Goal: Communication & Community: Share content

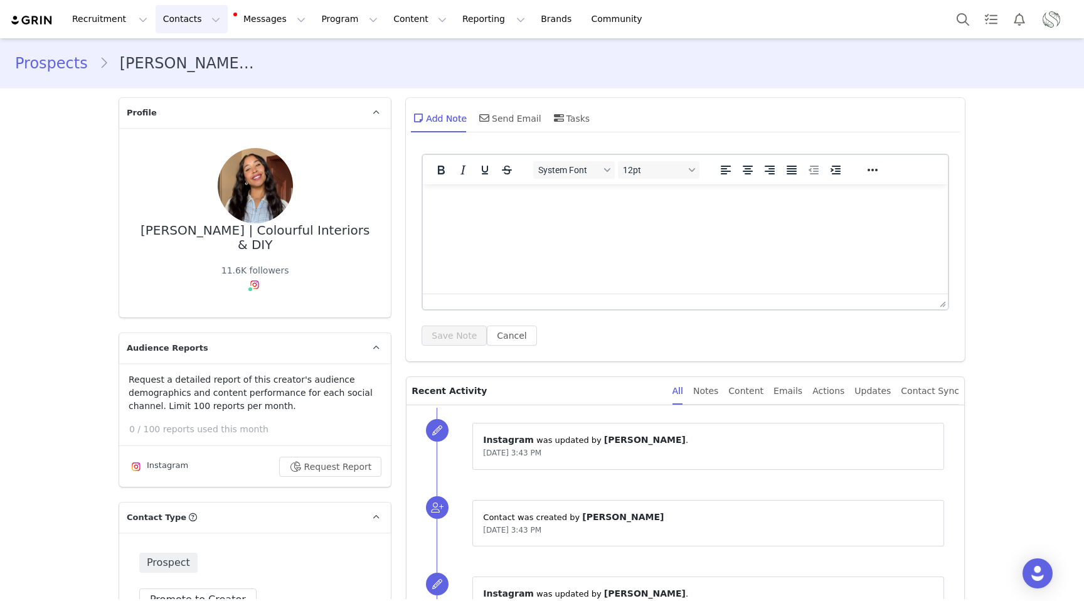
click at [186, 22] on button "Contacts Contacts" at bounding box center [192, 19] width 72 height 28
click at [193, 59] on div "Creators" at bounding box center [196, 55] width 84 height 13
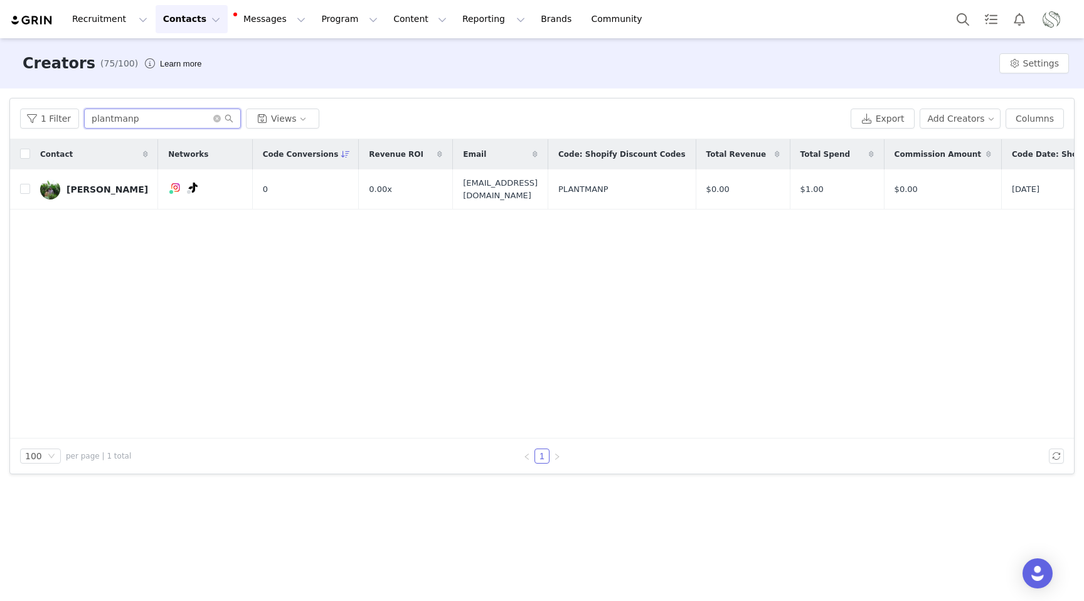
click at [157, 123] on input "plantmanp" at bounding box center [162, 119] width 157 height 20
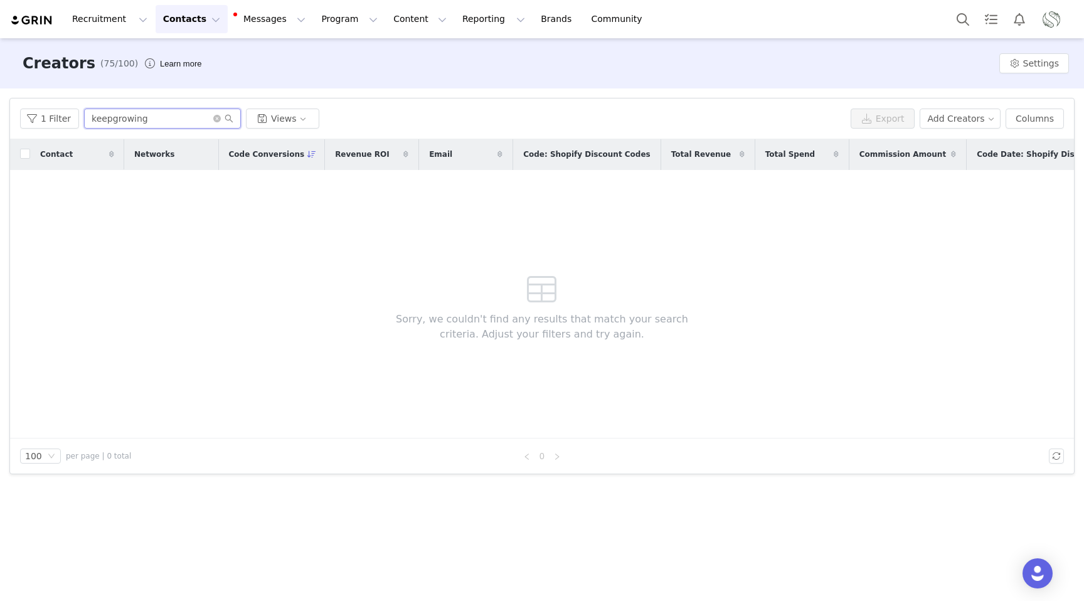
type input "keepgrowing"
click at [108, 118] on input "keepgrowing" at bounding box center [162, 119] width 157 height 20
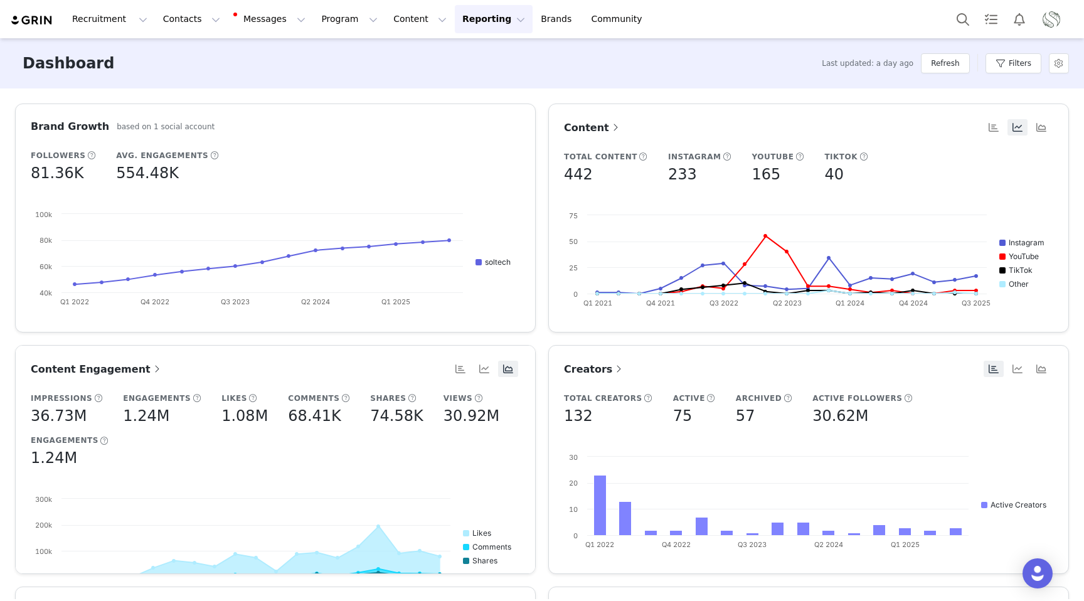
click at [455, 16] on button "Reporting Reporting" at bounding box center [494, 19] width 78 height 28
click at [444, 76] on p "Report Builder" at bounding box center [465, 78] width 63 height 13
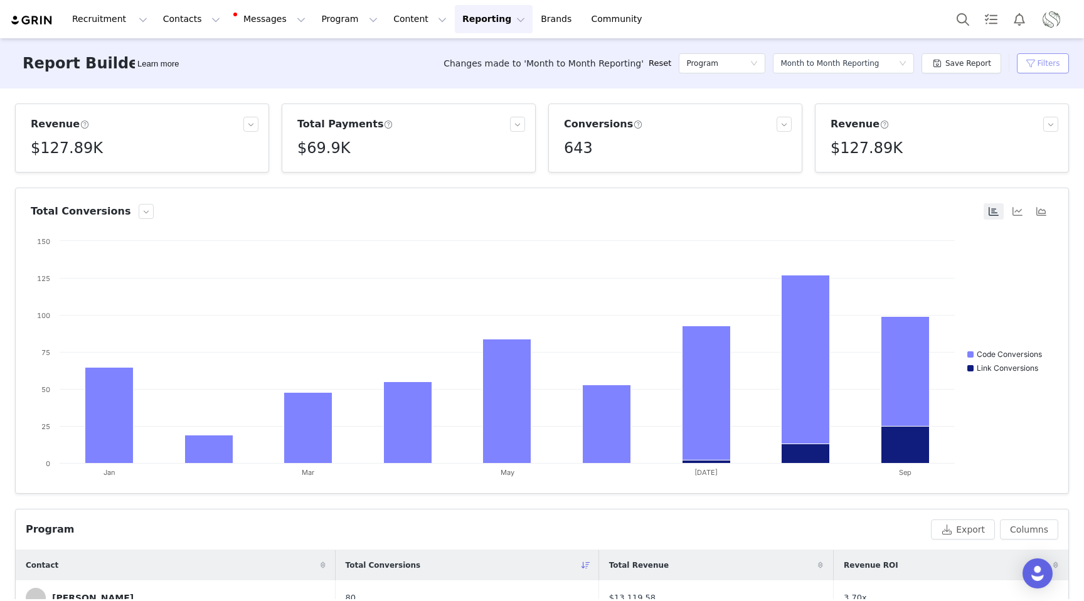
click at [1036, 66] on button "Filters" at bounding box center [1043, 63] width 52 height 20
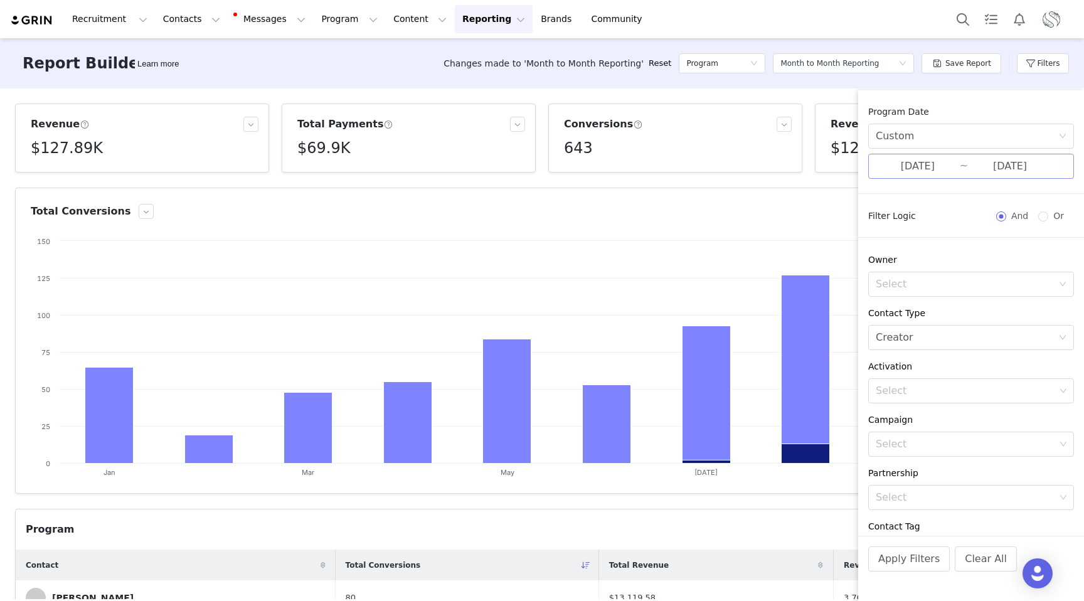
click at [911, 173] on input "01/01/2025" at bounding box center [918, 166] width 84 height 16
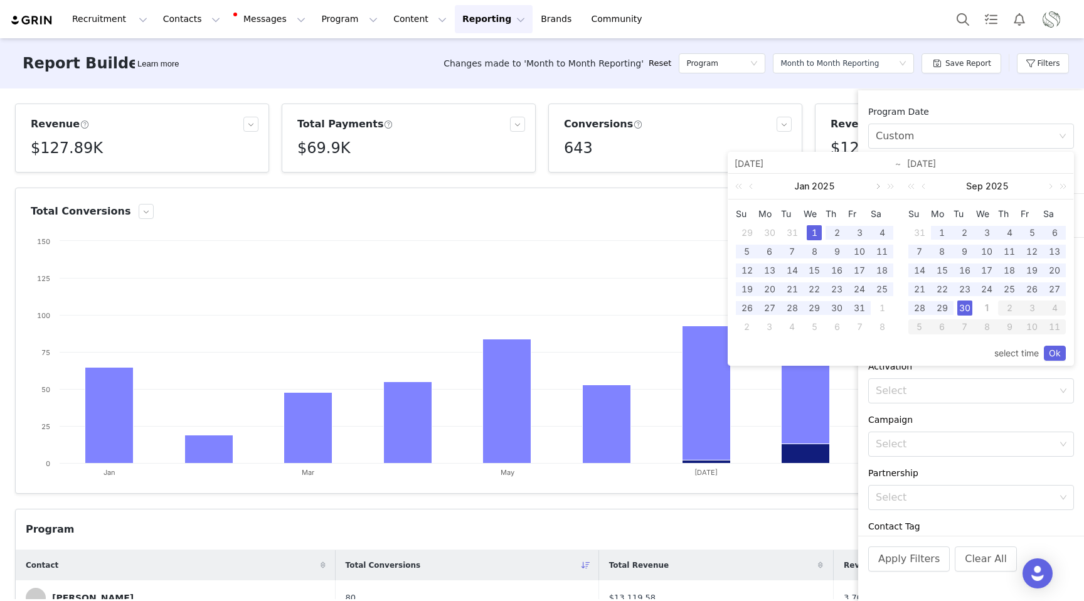
click at [879, 188] on link at bounding box center [876, 186] width 11 height 25
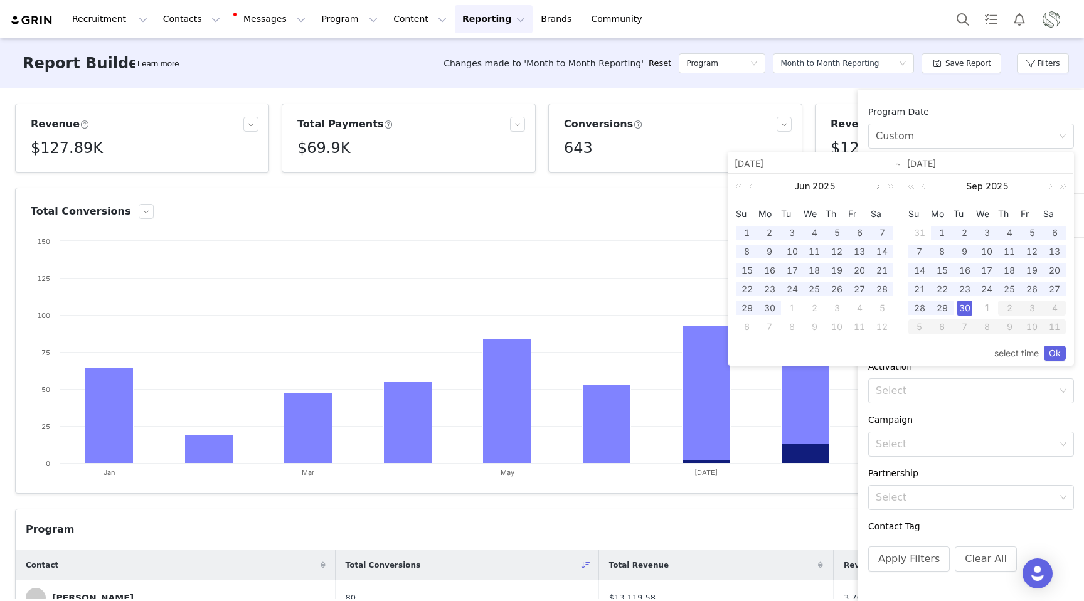
click at [879, 188] on link at bounding box center [876, 186] width 11 height 25
click at [879, 188] on div "Jul 2025" at bounding box center [814, 186] width 173 height 25
click at [879, 188] on div "Aug 2025" at bounding box center [814, 186] width 173 height 25
click at [942, 234] on div "1" at bounding box center [942, 232] width 15 height 15
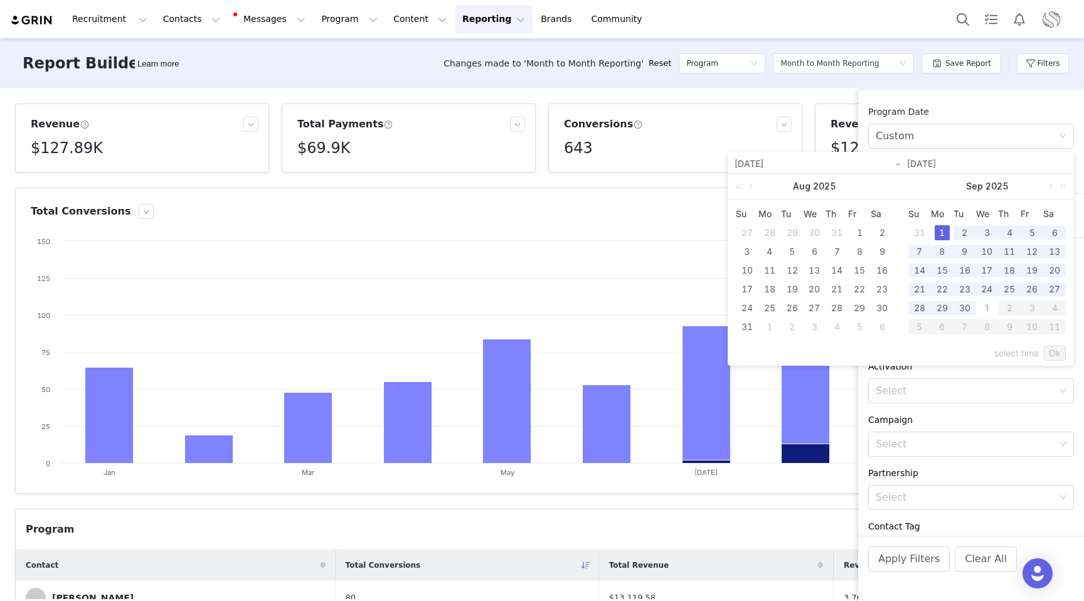
click at [942, 234] on div "1" at bounding box center [942, 232] width 15 height 15
type input "09/01/2025"
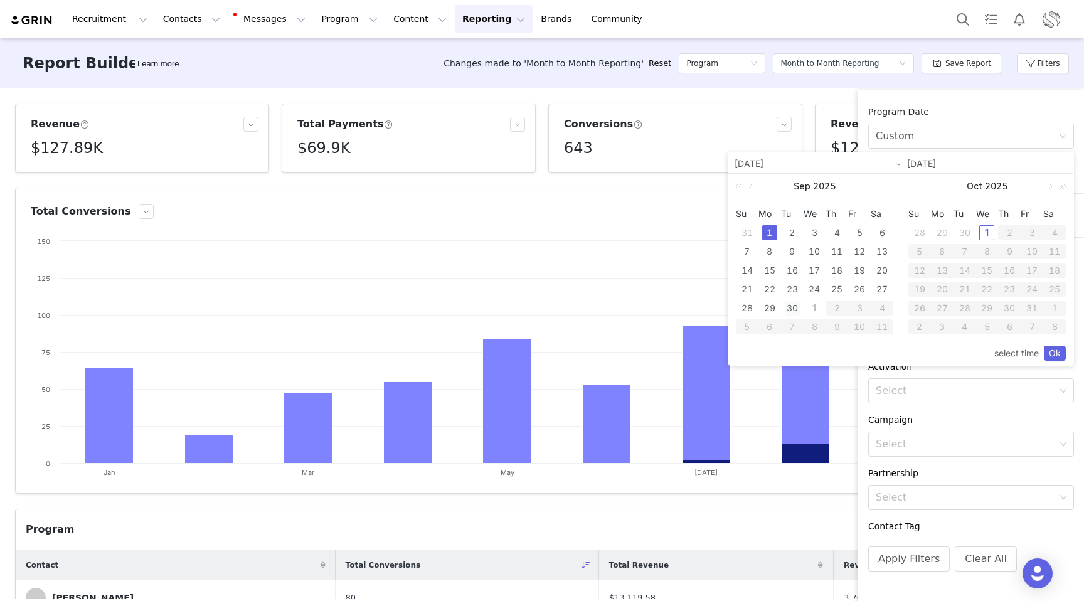
click at [796, 311] on div "30" at bounding box center [792, 308] width 15 height 15
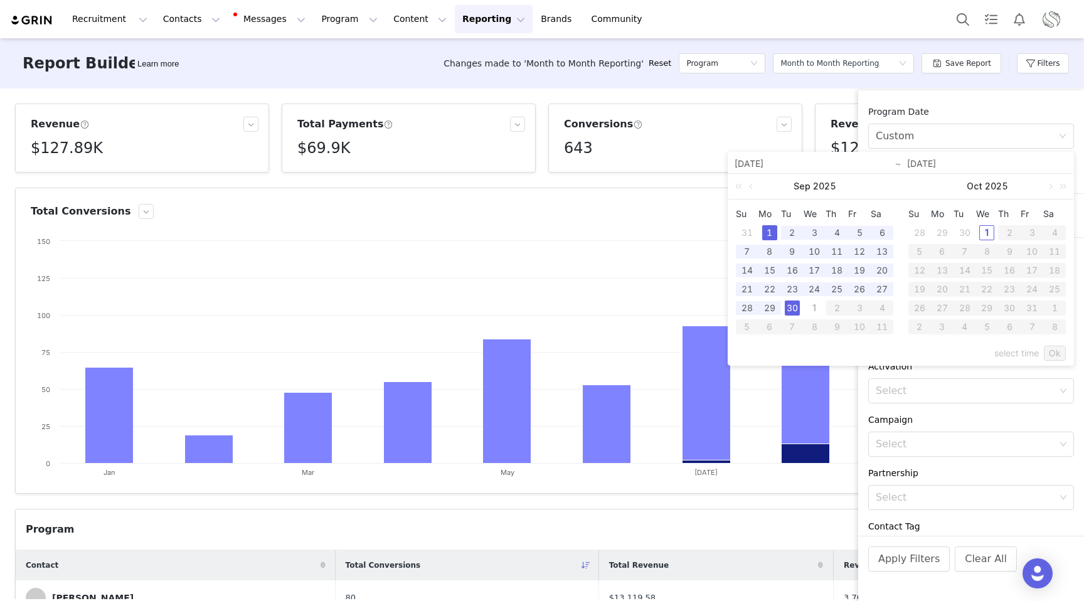
click at [773, 225] on div "1" at bounding box center [769, 232] width 15 height 15
type input "09/30/2025"
click at [1056, 353] on link "Ok" at bounding box center [1055, 353] width 22 height 15
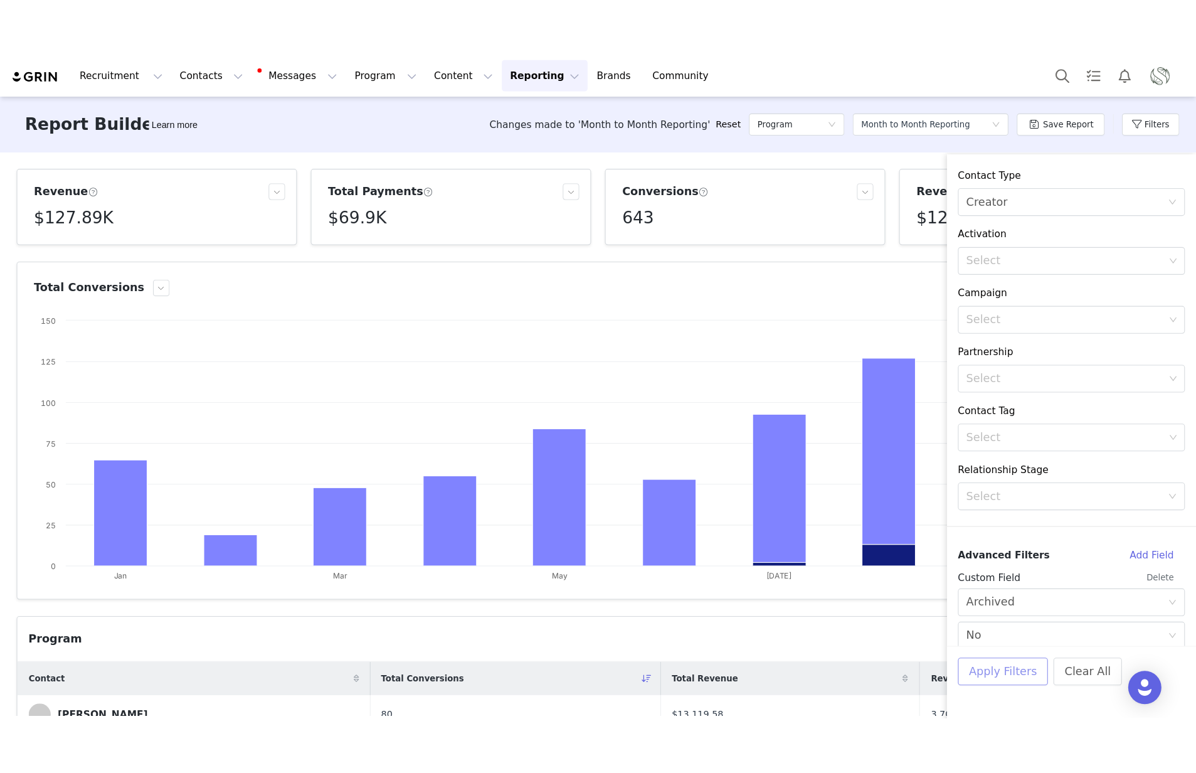
scroll to position [217, 0]
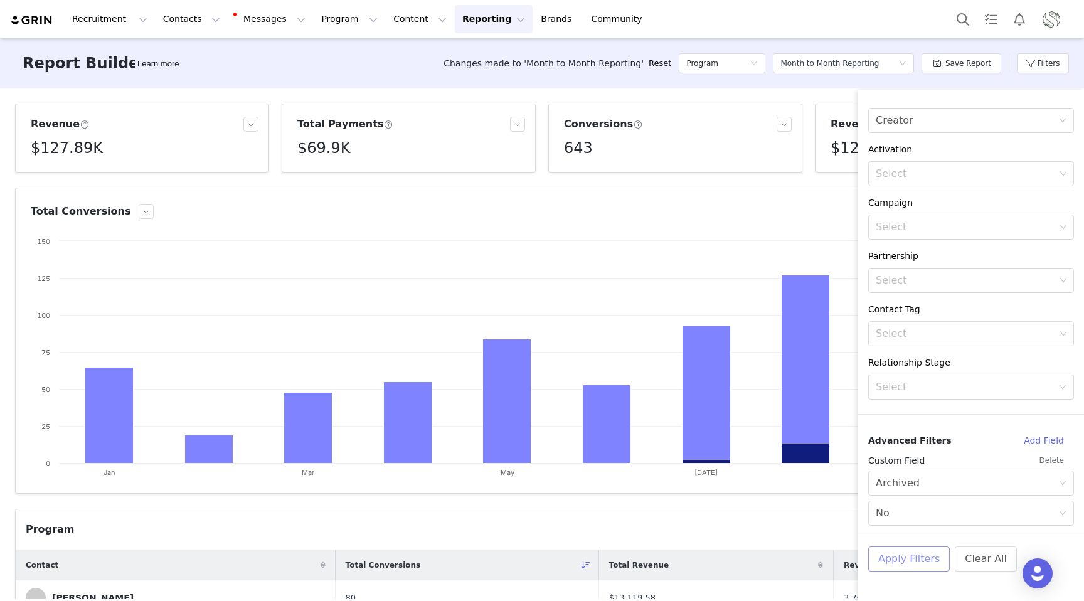
click at [907, 557] on button "Apply Filters" at bounding box center [909, 558] width 82 height 25
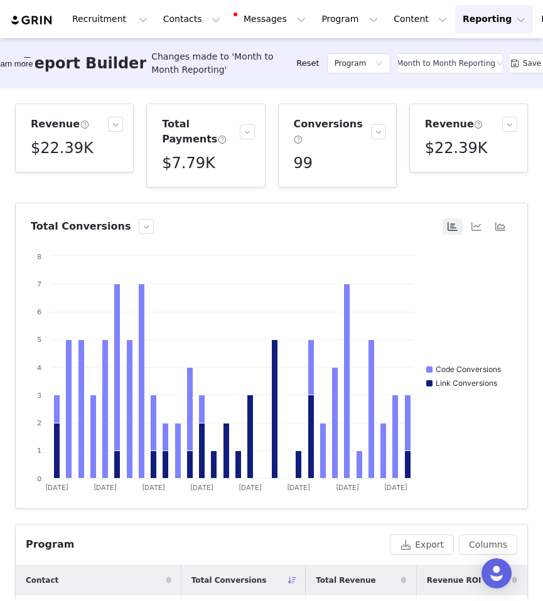
scroll to position [0, 46]
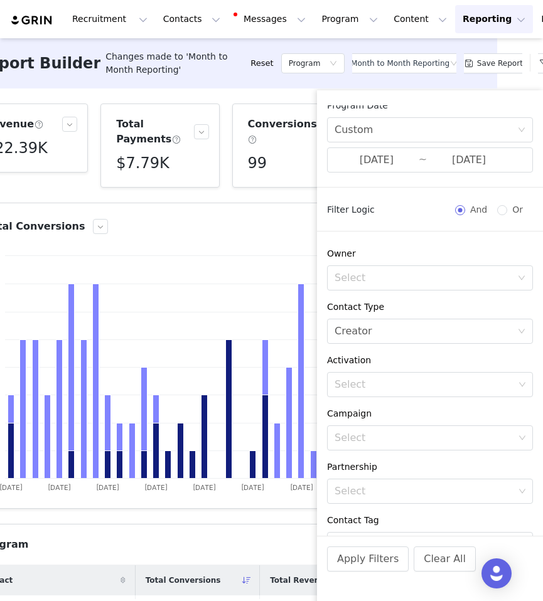
scroll to position [0, 0]
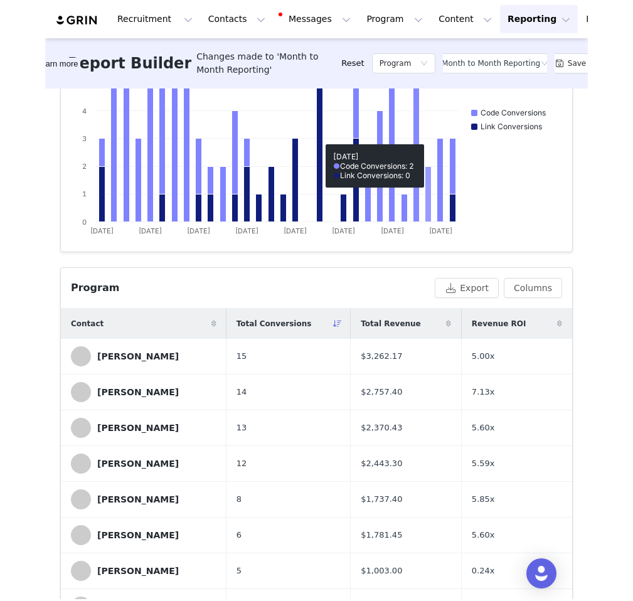
scroll to position [314, 0]
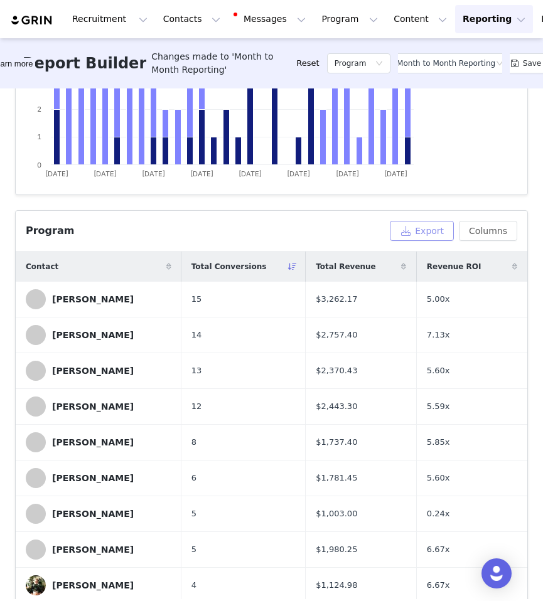
click at [420, 228] on button "Export" at bounding box center [422, 231] width 64 height 20
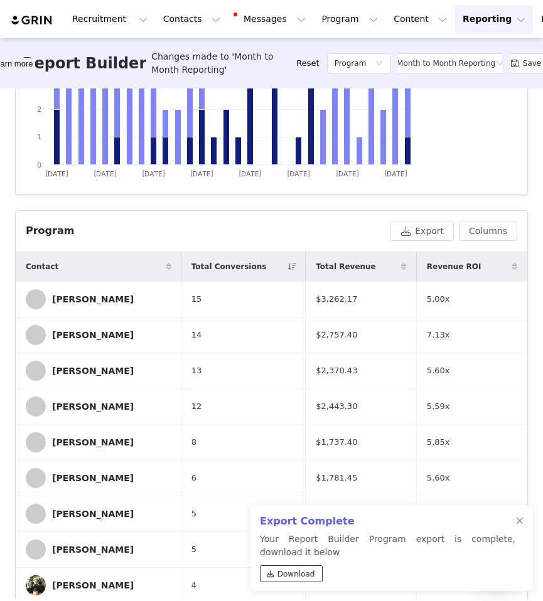
click at [299, 575] on span "Download" at bounding box center [296, 573] width 38 height 11
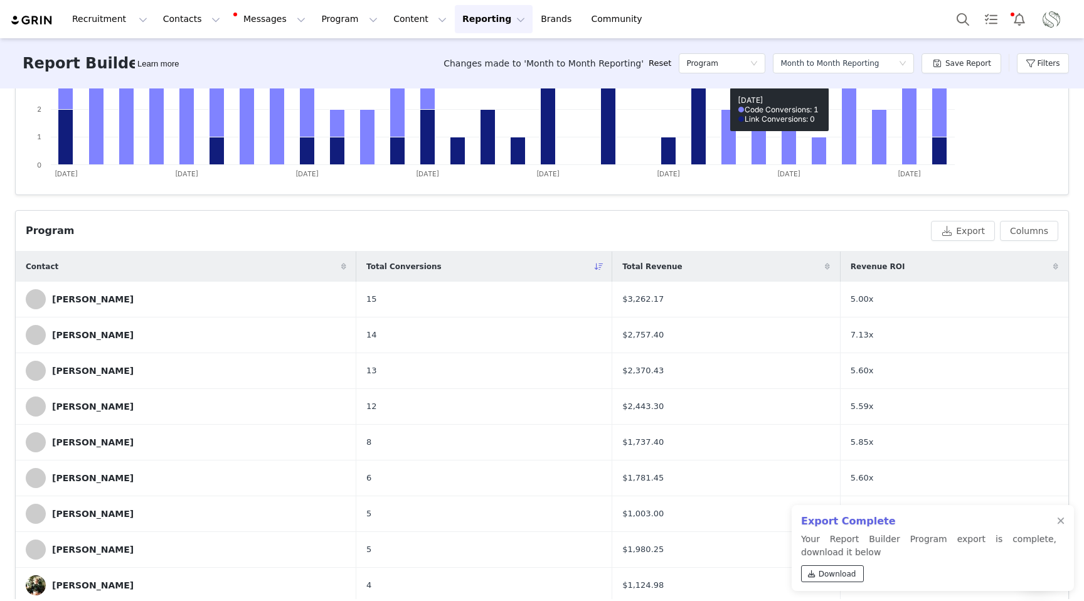
scroll to position [0, 0]
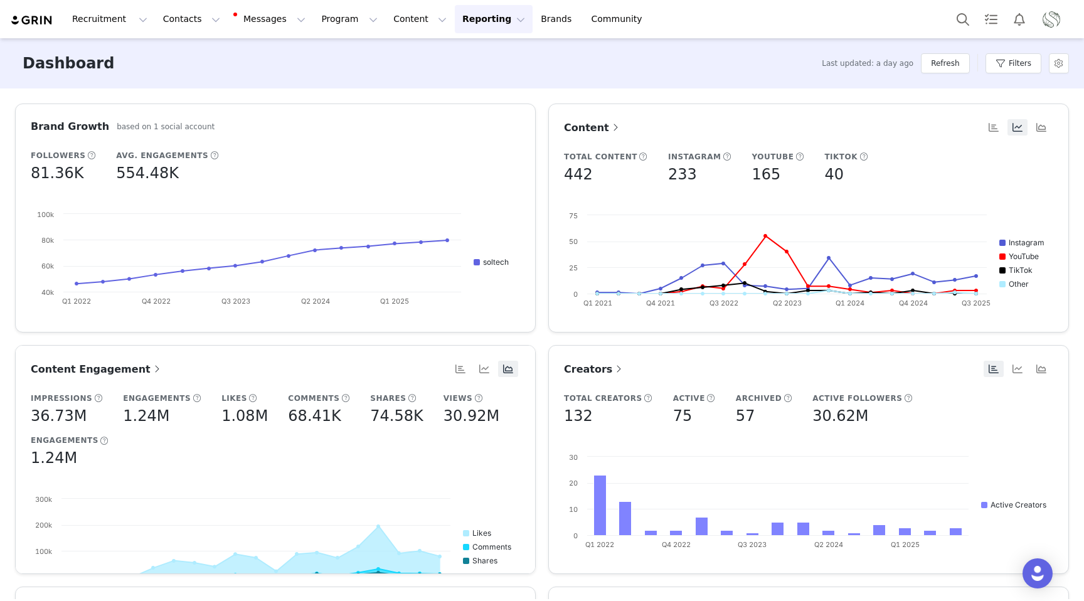
click at [455, 21] on button "Reporting Reporting" at bounding box center [494, 19] width 78 height 28
click at [461, 85] on p "Report Builder" at bounding box center [465, 78] width 63 height 13
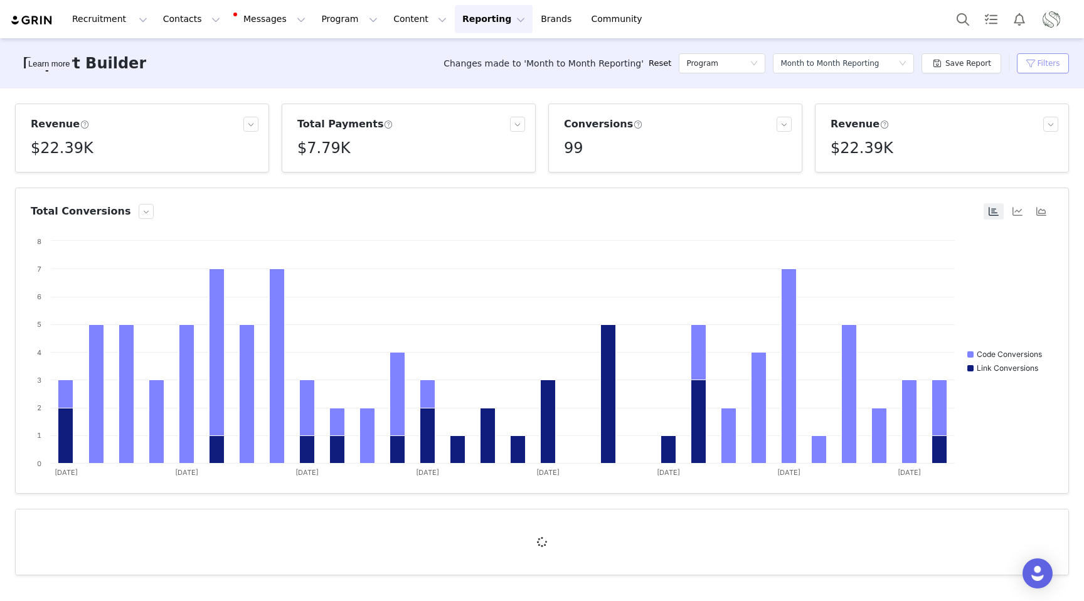
click at [1035, 65] on button "Filters" at bounding box center [1043, 63] width 52 height 20
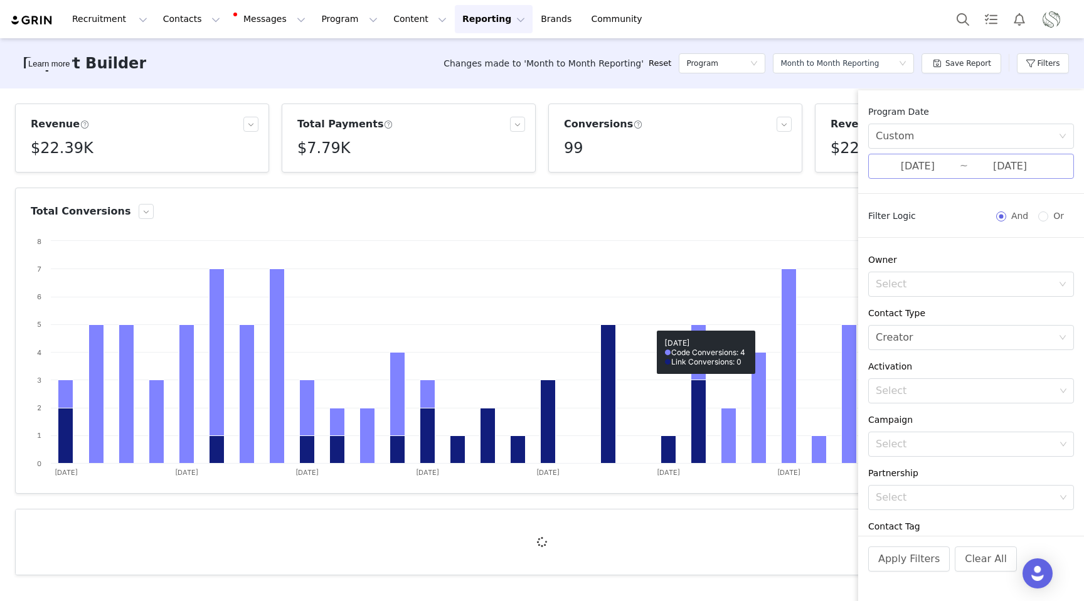
click at [917, 166] on input "09/01/2025" at bounding box center [918, 166] width 84 height 16
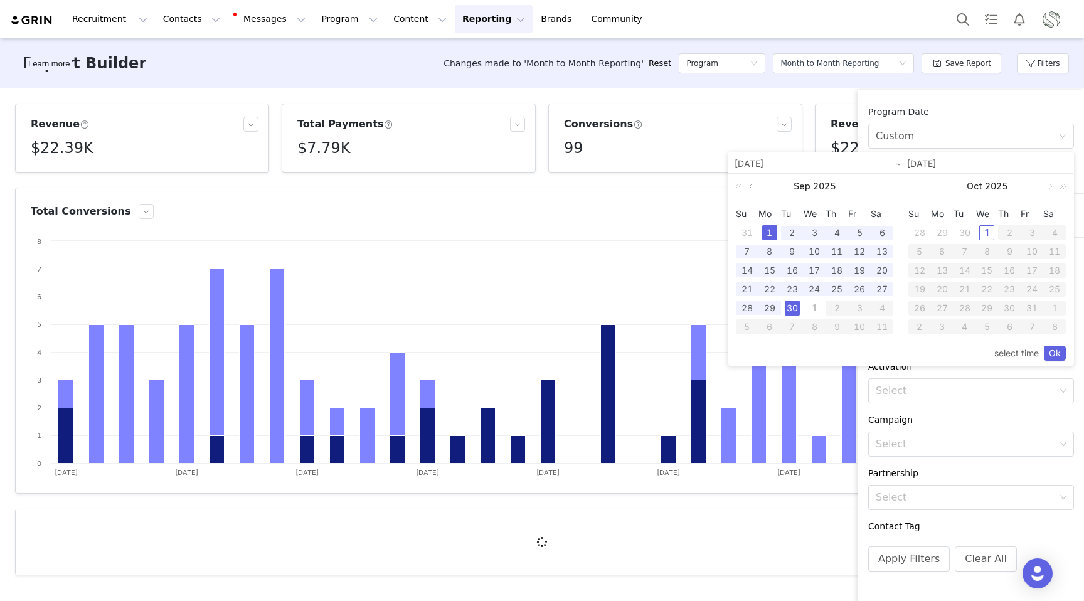
click at [756, 188] on link at bounding box center [752, 186] width 11 height 25
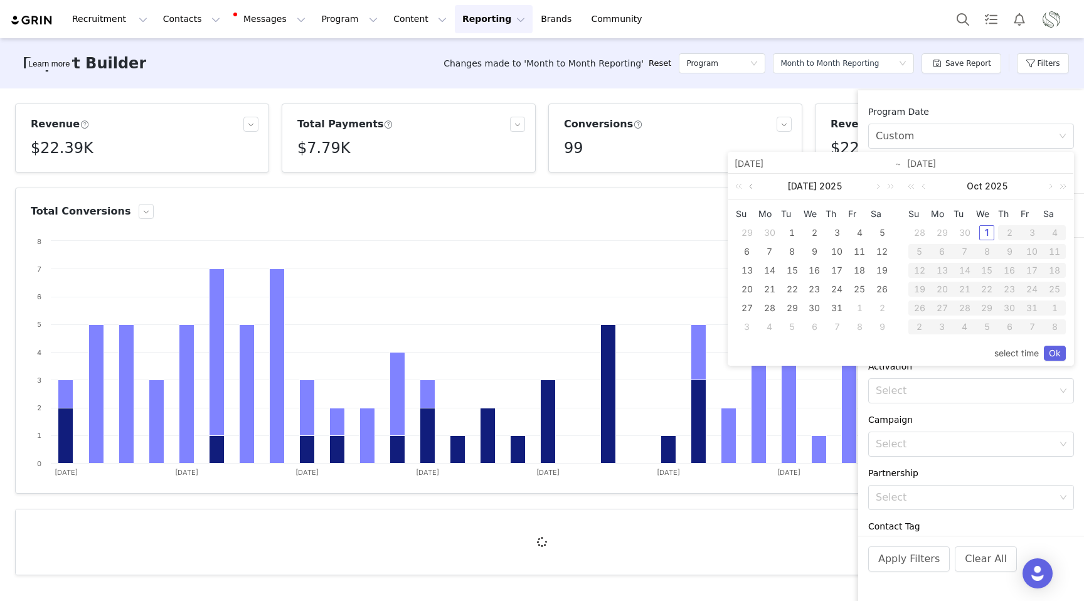
click at [756, 188] on link at bounding box center [752, 186] width 11 height 25
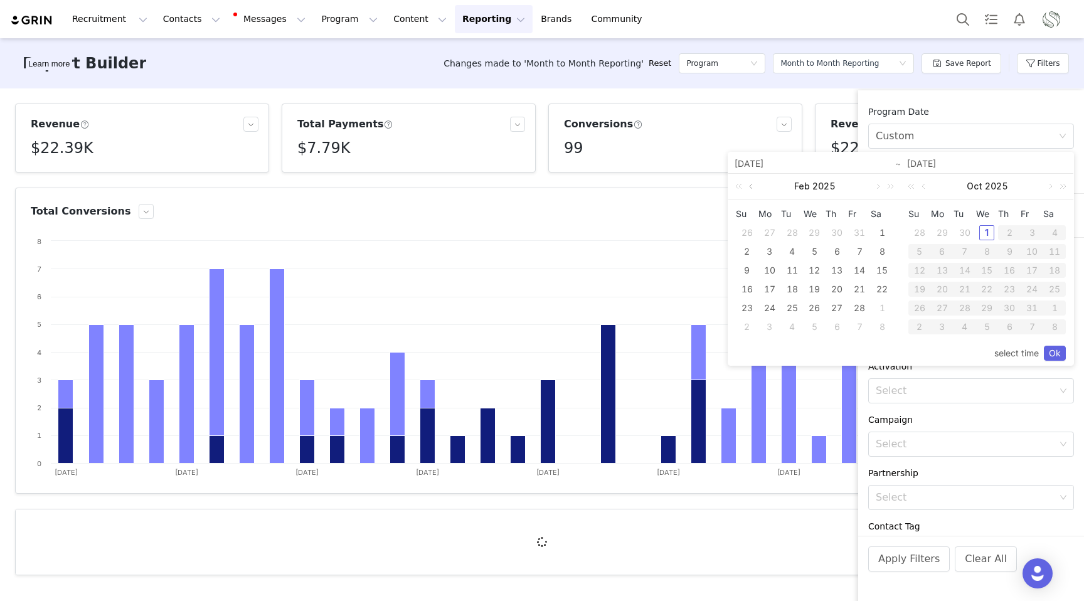
click at [756, 188] on link at bounding box center [752, 186] width 11 height 25
click at [876, 187] on link at bounding box center [876, 186] width 11 height 25
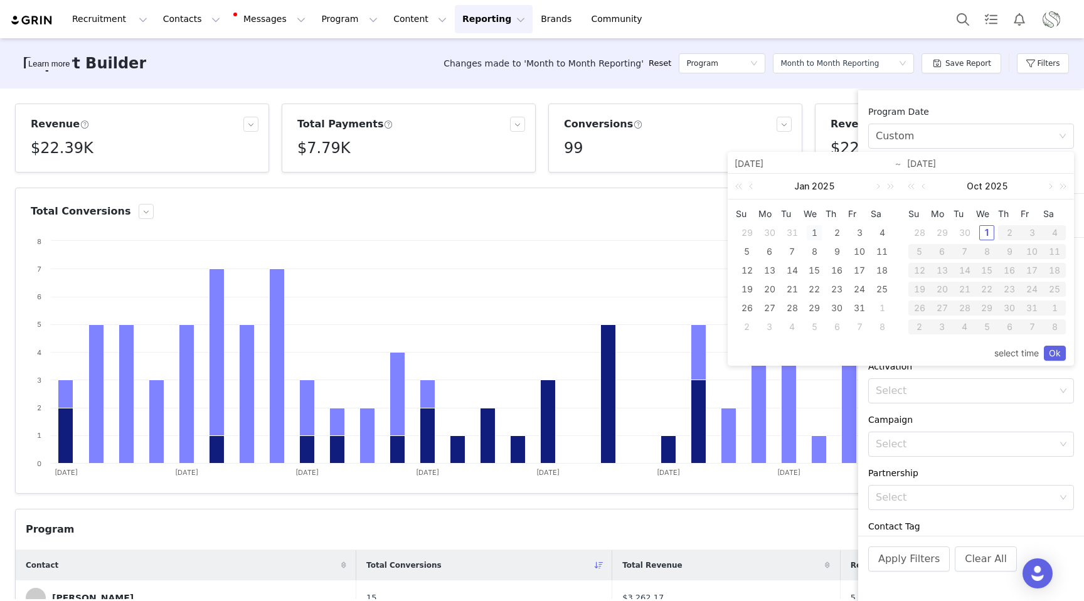
click at [814, 232] on div "1" at bounding box center [814, 232] width 15 height 15
click at [923, 186] on link at bounding box center [924, 186] width 11 height 25
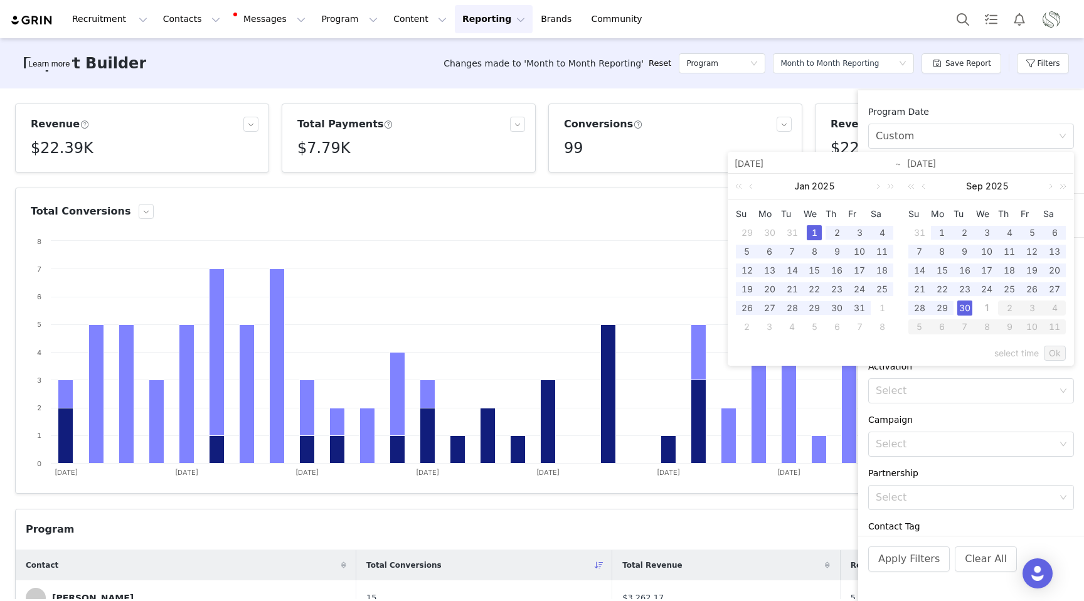
click at [968, 309] on div "30" at bounding box center [964, 308] width 15 height 15
type input "01/01/2025"
drag, startPoint x: 1060, startPoint y: 353, endPoint x: 1035, endPoint y: 387, distance: 42.7
click at [1060, 353] on link "Ok" at bounding box center [1055, 353] width 22 height 15
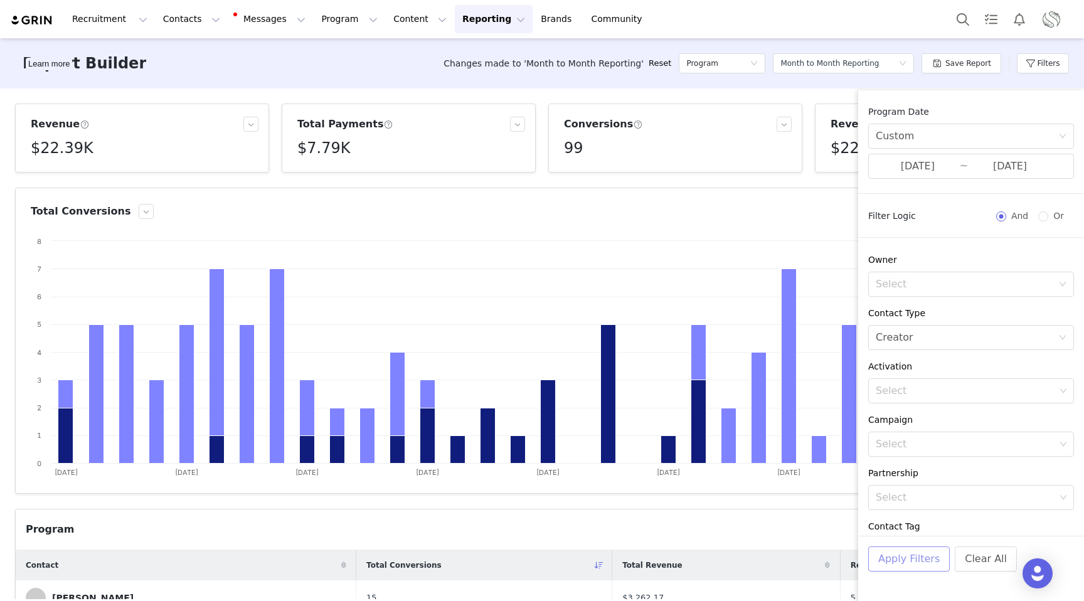
click at [912, 562] on button "Apply Filters" at bounding box center [909, 558] width 82 height 25
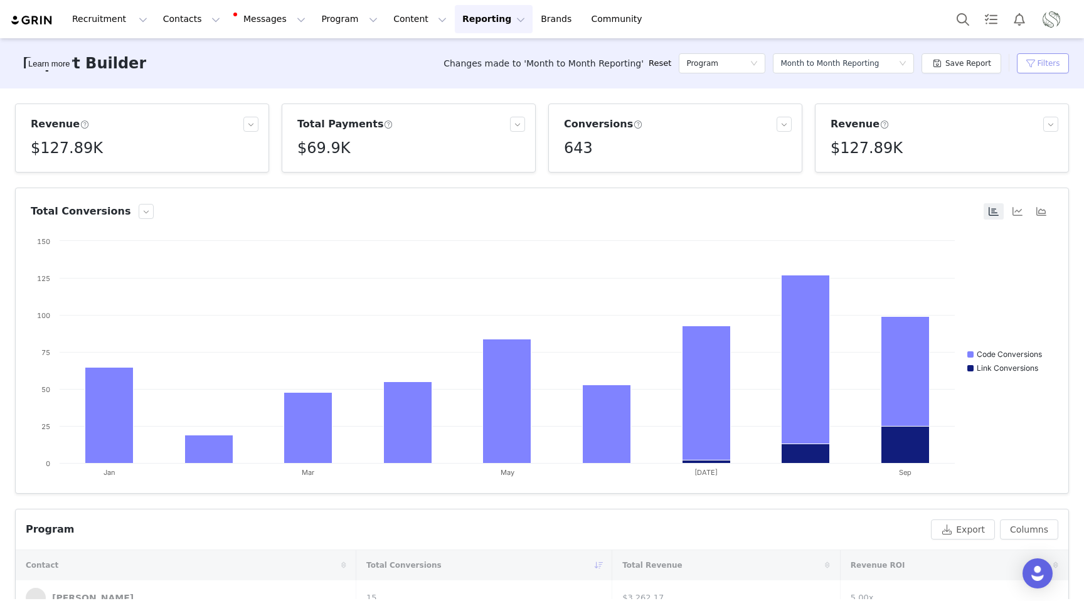
click at [1048, 63] on button "Filters" at bounding box center [1043, 63] width 52 height 20
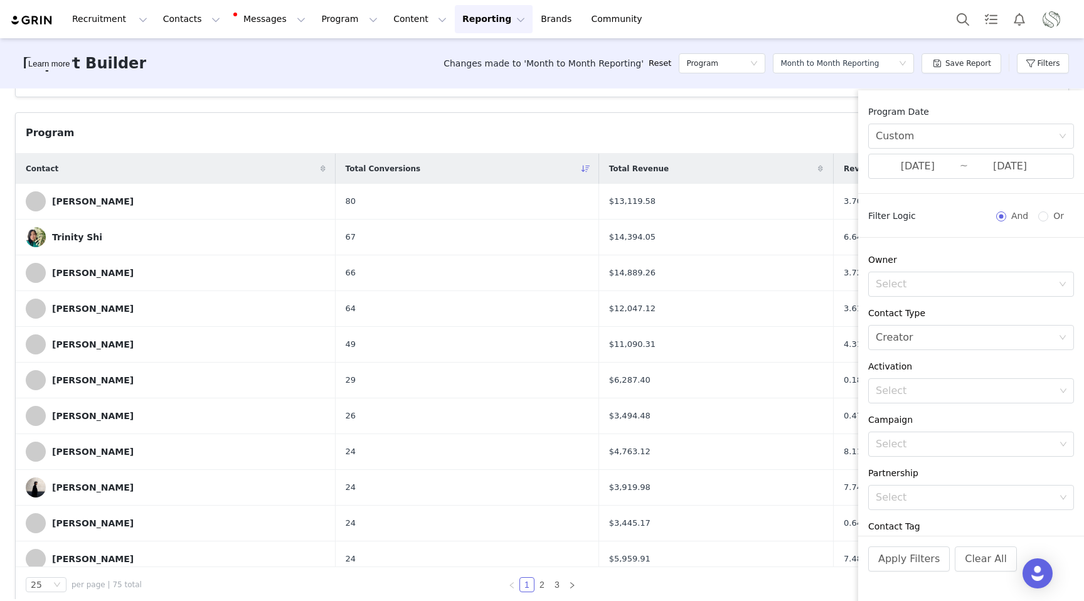
click at [818, 166] on icon at bounding box center [820, 169] width 5 height 8
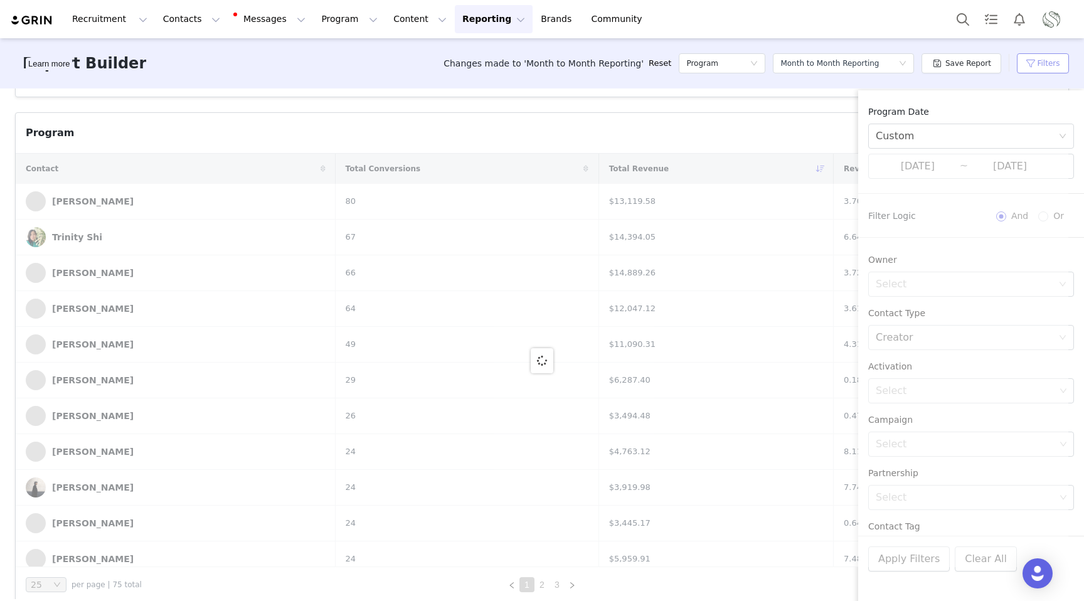
click at [1038, 60] on button "Filters" at bounding box center [1043, 63] width 52 height 20
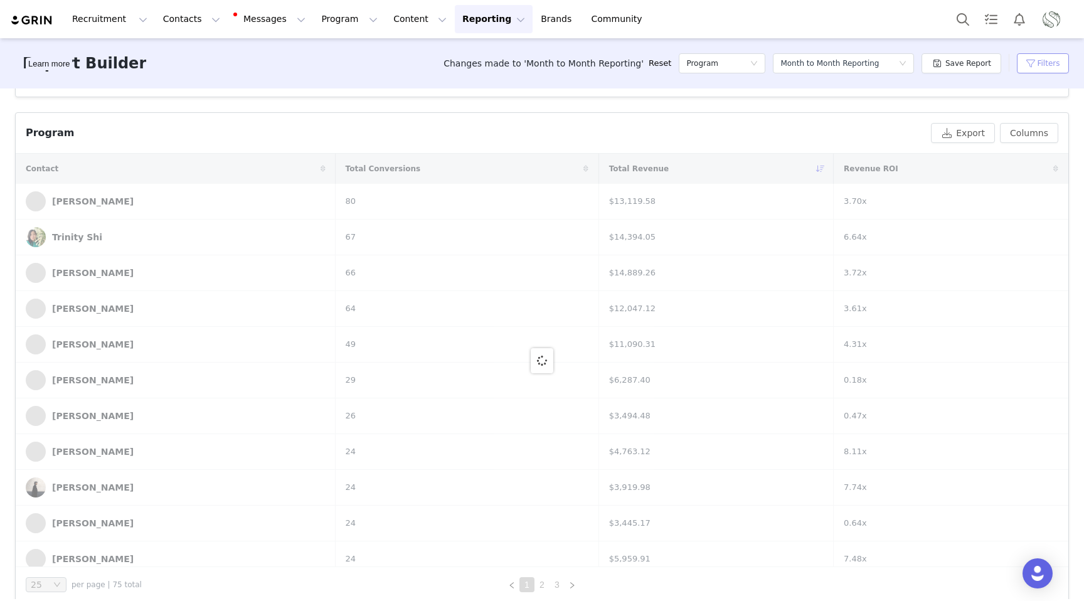
click at [1038, 60] on button "Filters" at bounding box center [1043, 63] width 52 height 20
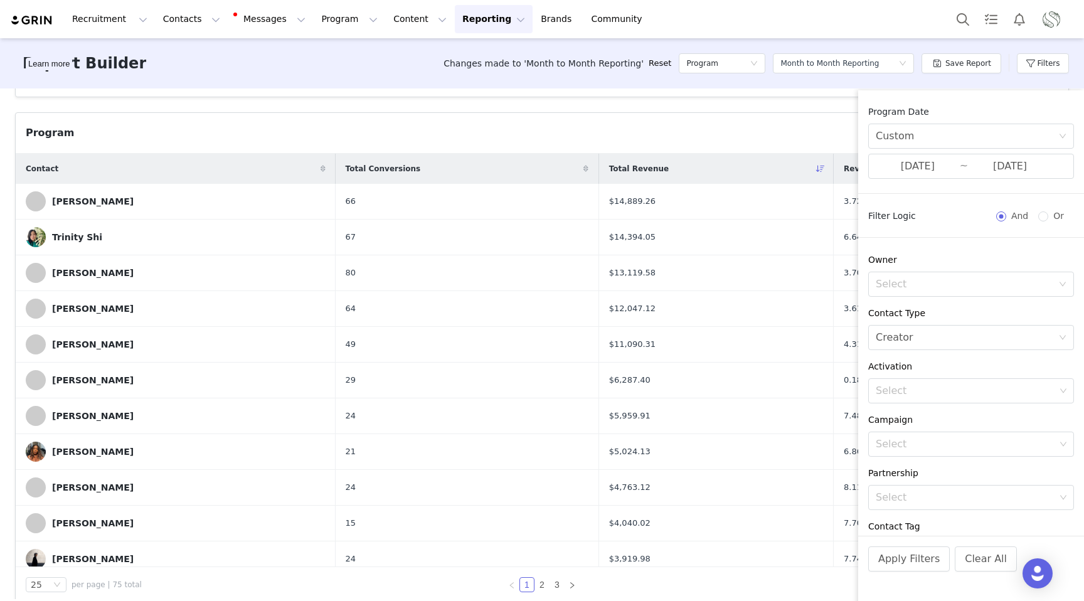
click at [452, 130] on div "Program" at bounding box center [476, 132] width 900 height 15
click at [1055, 58] on button "Filters" at bounding box center [1043, 63] width 52 height 20
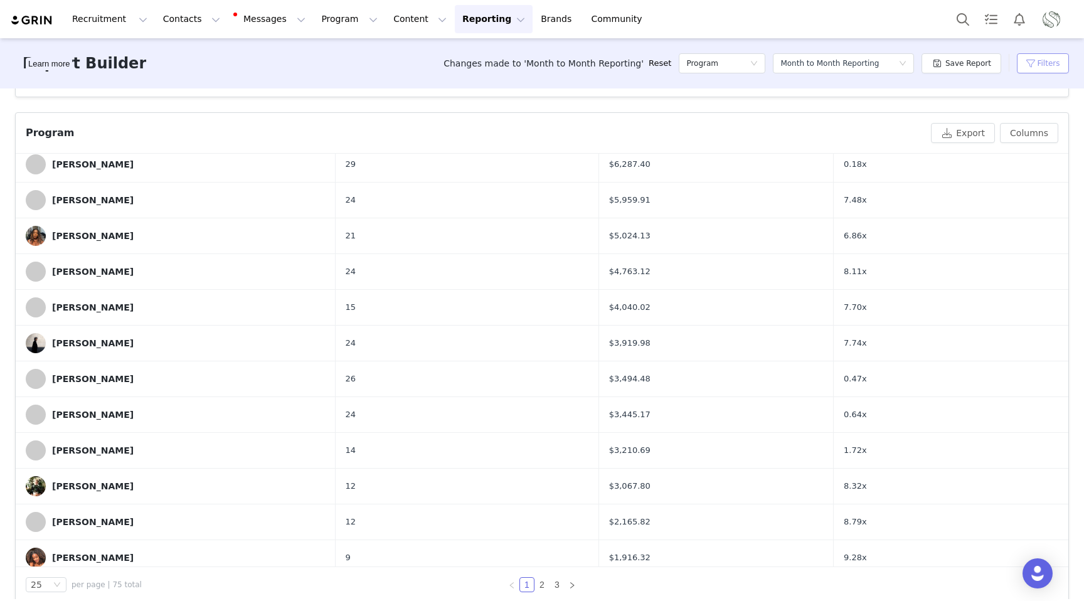
scroll to position [511, 0]
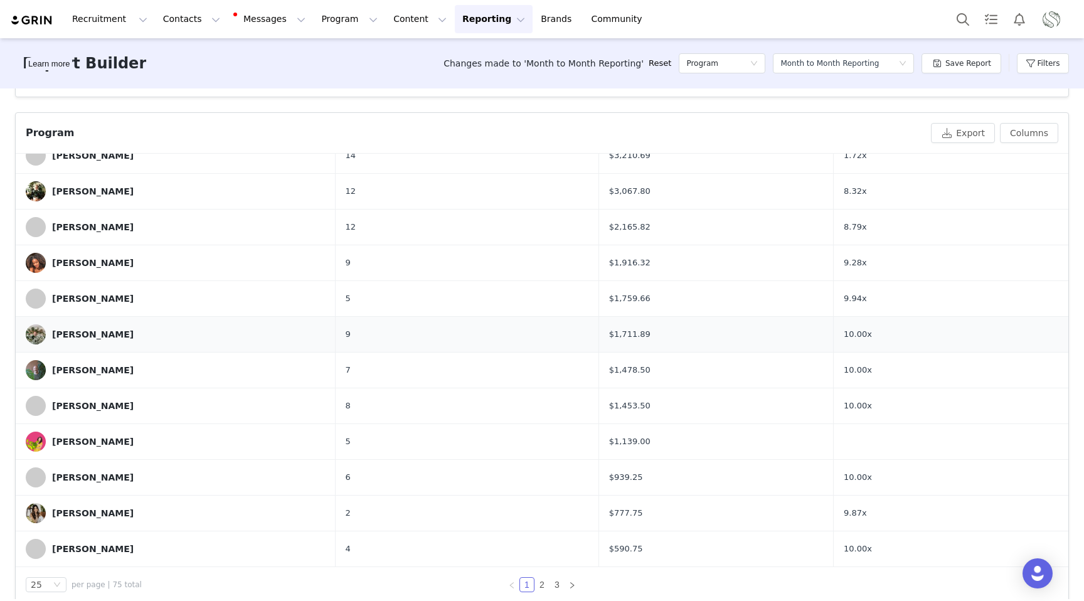
click at [83, 335] on div "Jeff Mercado" at bounding box center [93, 334] width 82 height 10
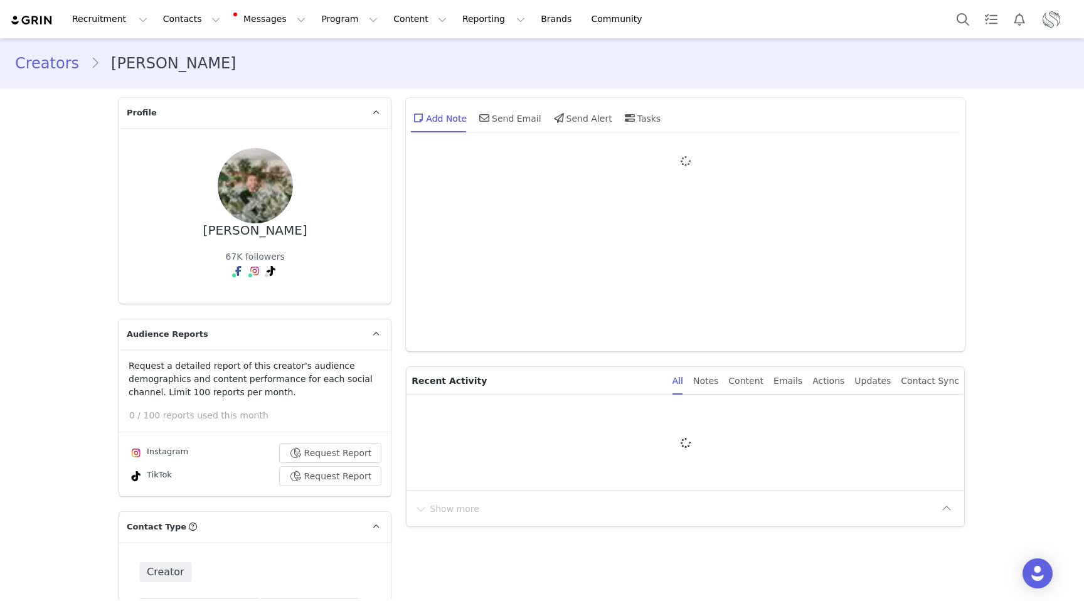
type input "+1 ([GEOGRAPHIC_DATA])"
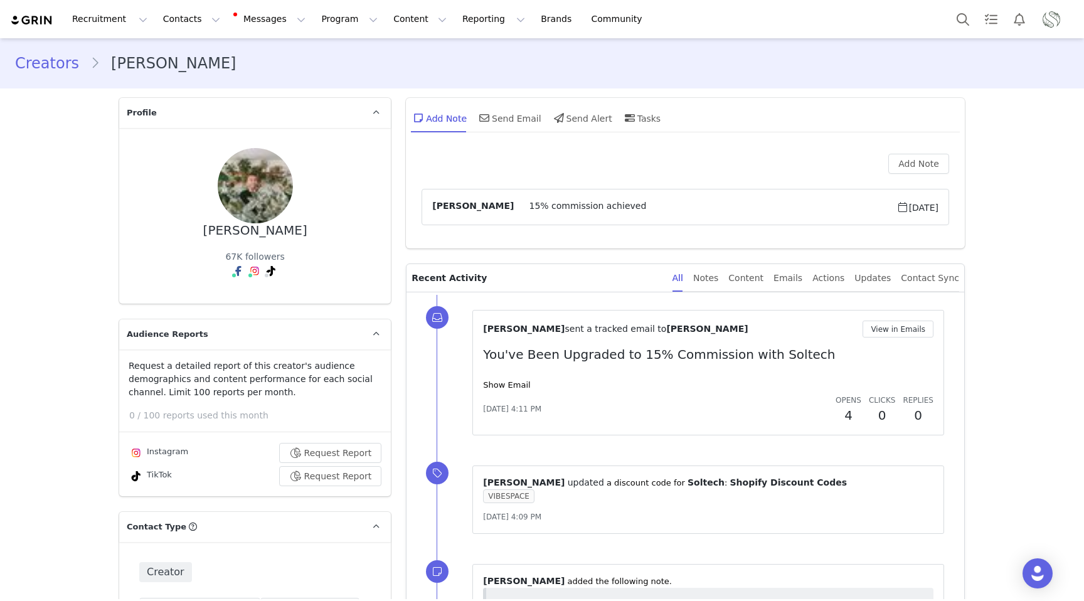
click at [46, 64] on link "Creators" at bounding box center [52, 63] width 75 height 23
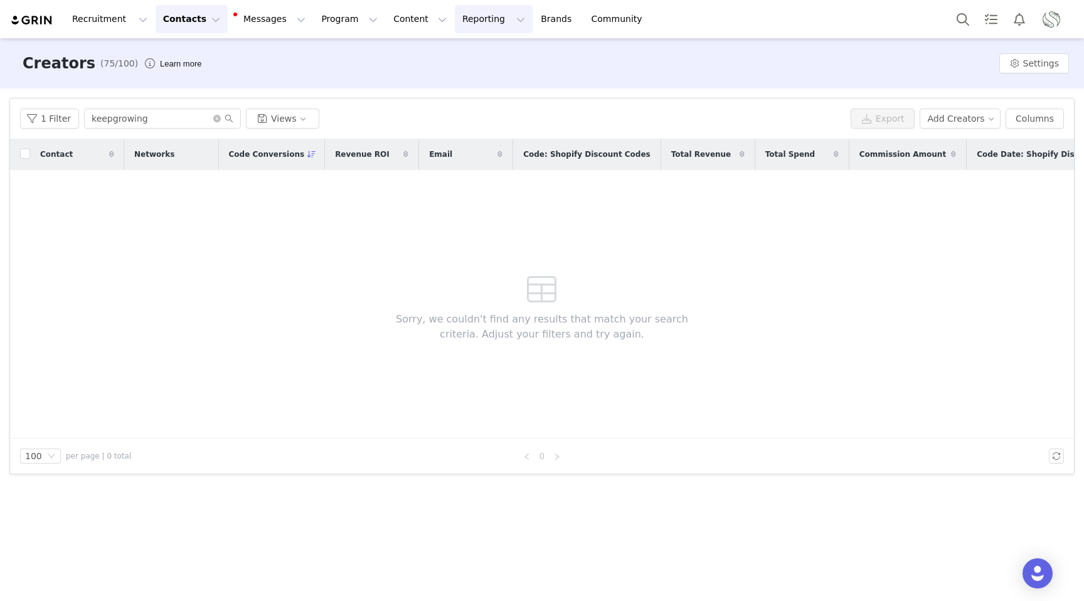
click at [472, 11] on button "Reporting Reporting" at bounding box center [494, 19] width 78 height 28
click at [462, 77] on p "Report Builder" at bounding box center [465, 78] width 63 height 13
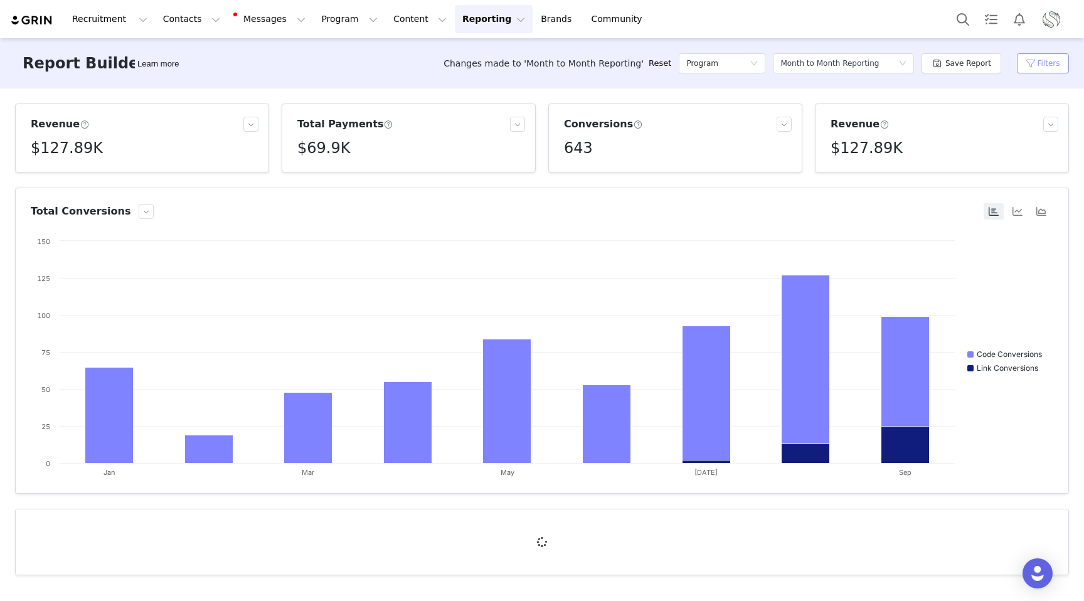
click at [1031, 69] on button "Filters" at bounding box center [1043, 63] width 52 height 20
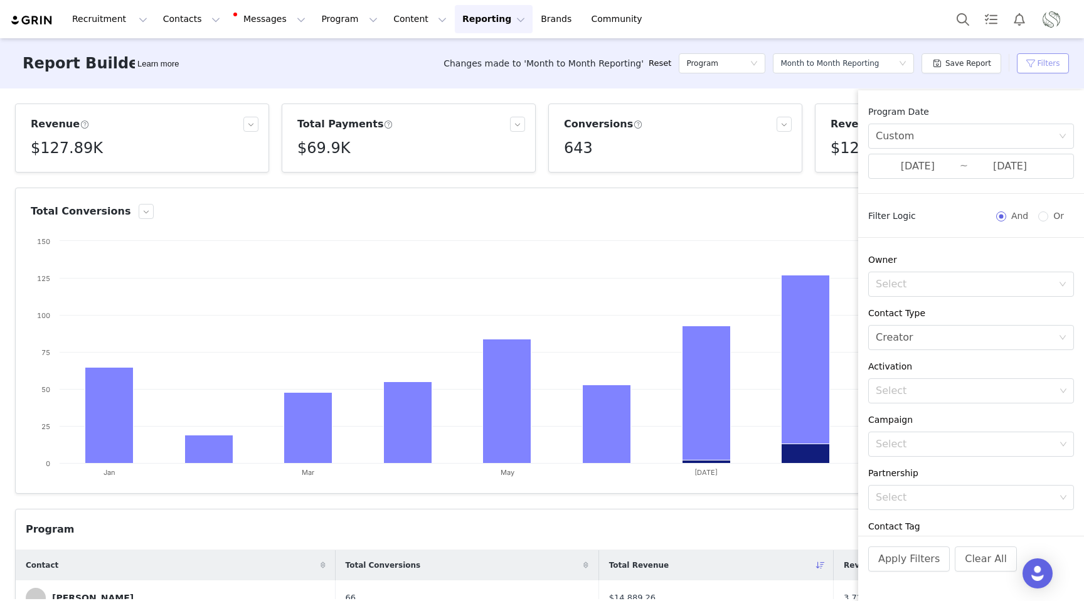
click at [1045, 71] on button "Filters" at bounding box center [1043, 63] width 52 height 20
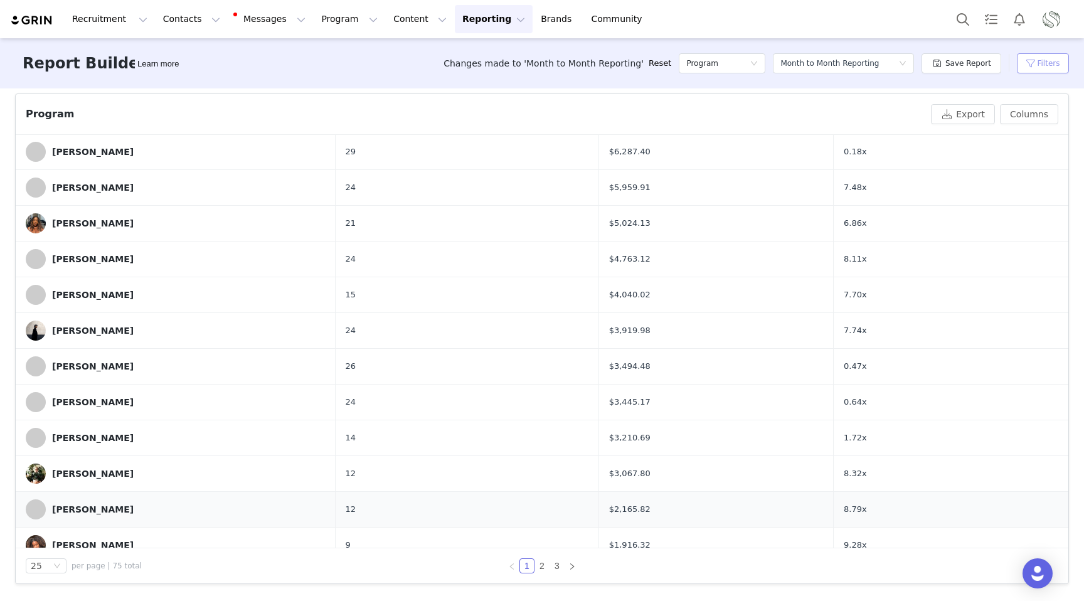
scroll to position [511, 0]
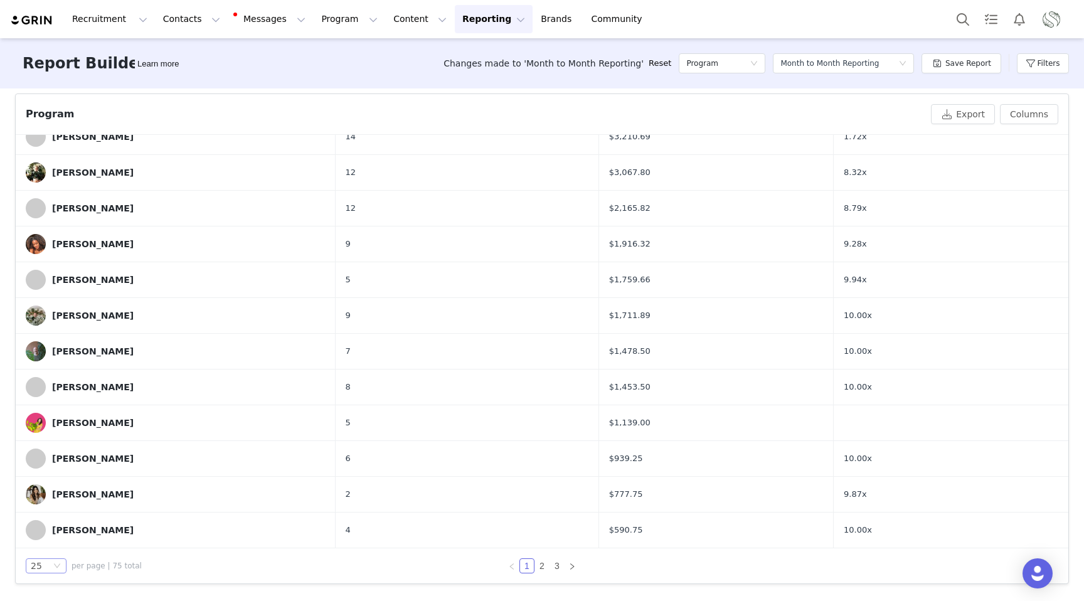
click at [58, 568] on icon "icon: down" at bounding box center [57, 566] width 8 height 8
click at [46, 546] on li "100" at bounding box center [46, 543] width 41 height 20
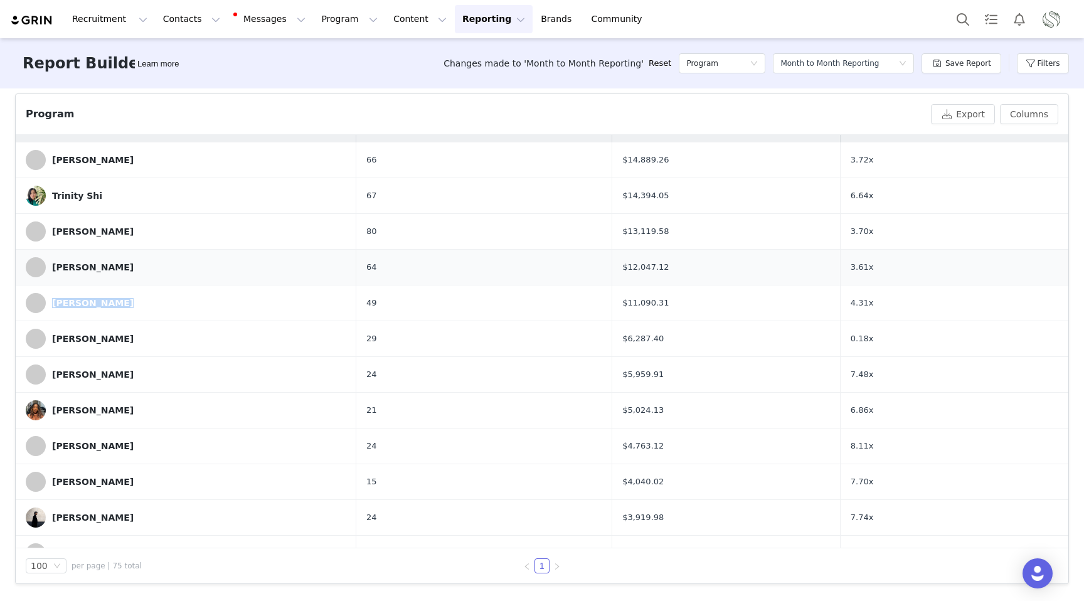
scroll to position [0, 0]
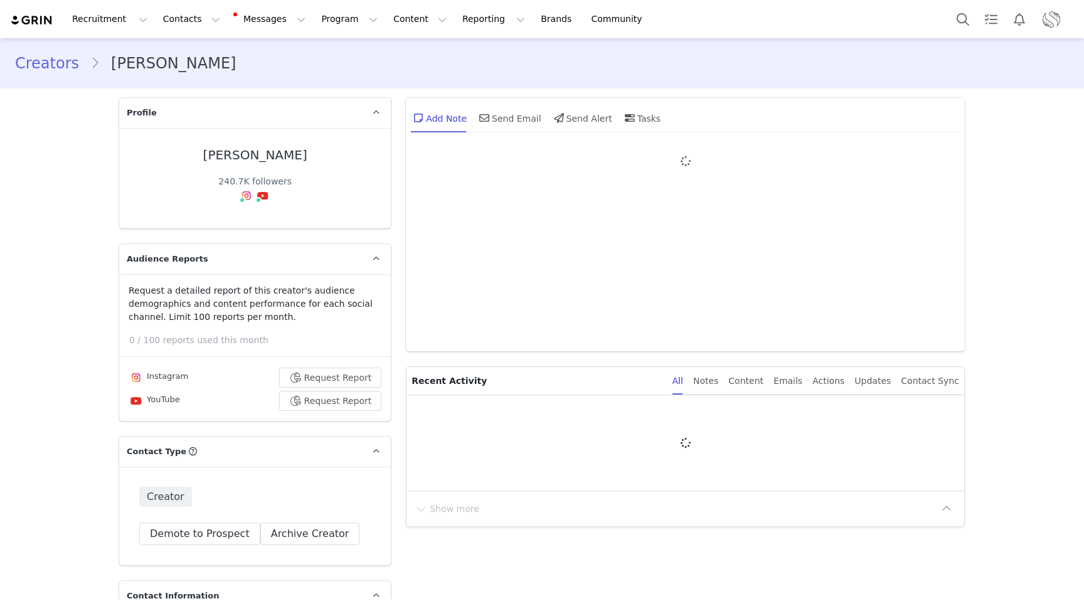
type input "+1 ([GEOGRAPHIC_DATA])"
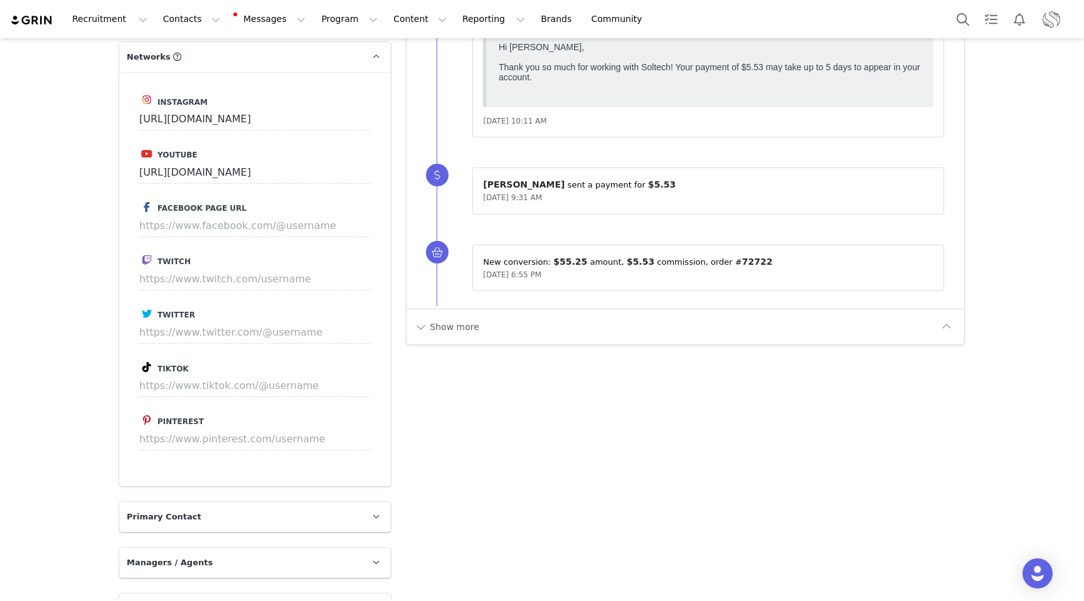
scroll to position [1333, 0]
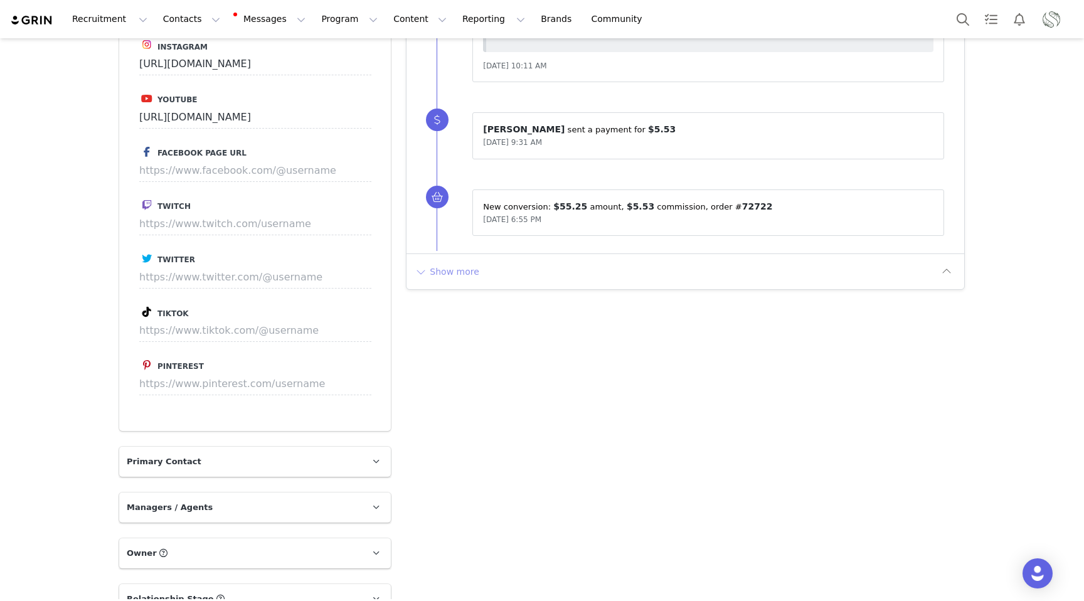
click at [430, 267] on button "Show more" at bounding box center [447, 272] width 66 height 20
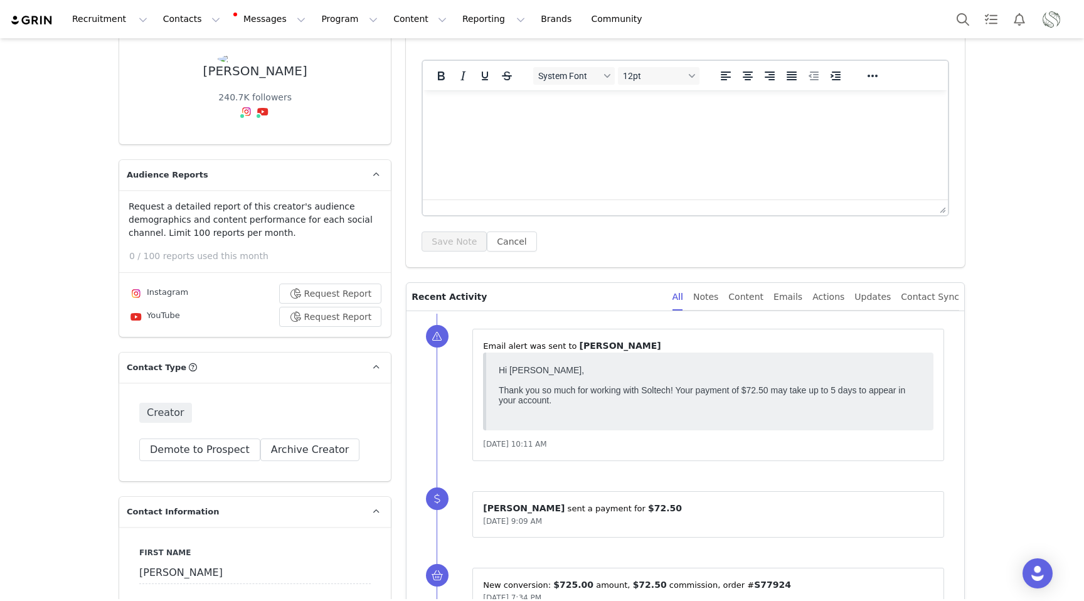
scroll to position [0, 0]
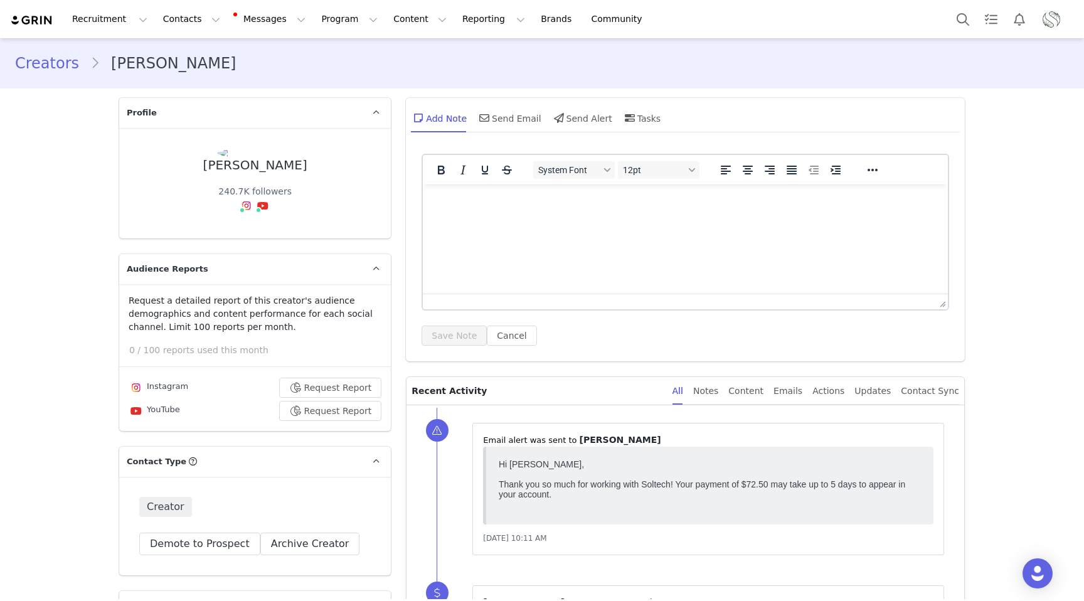
drag, startPoint x: 509, startPoint y: 223, endPoint x: 514, endPoint y: 216, distance: 8.0
click at [509, 218] on html at bounding box center [685, 201] width 525 height 34
click at [514, 215] on html at bounding box center [685, 201] width 525 height 34
click at [454, 332] on button "Save Note" at bounding box center [454, 336] width 65 height 20
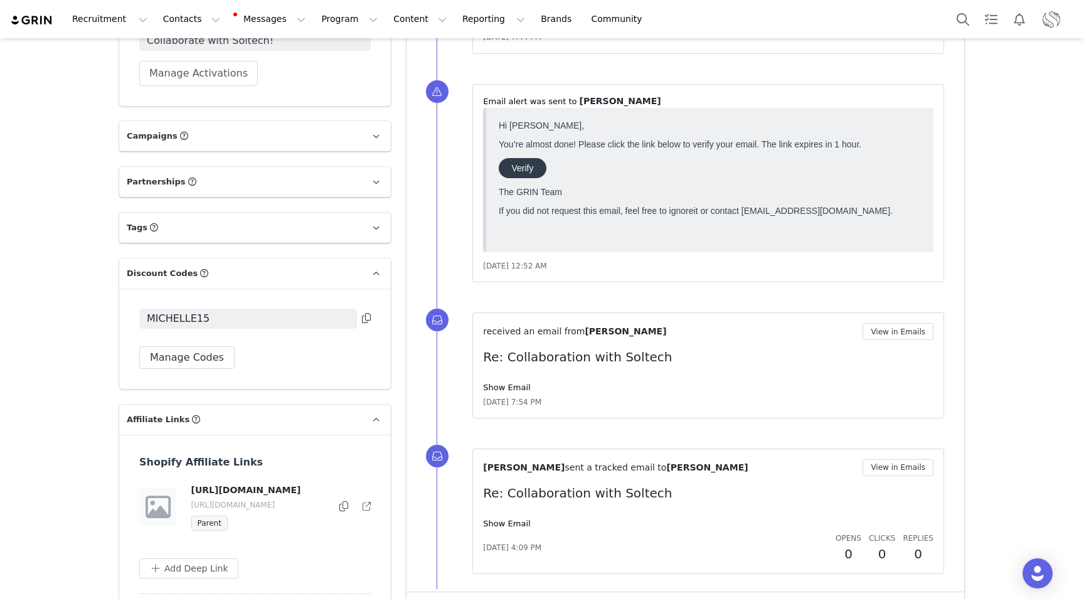
scroll to position [2128, 0]
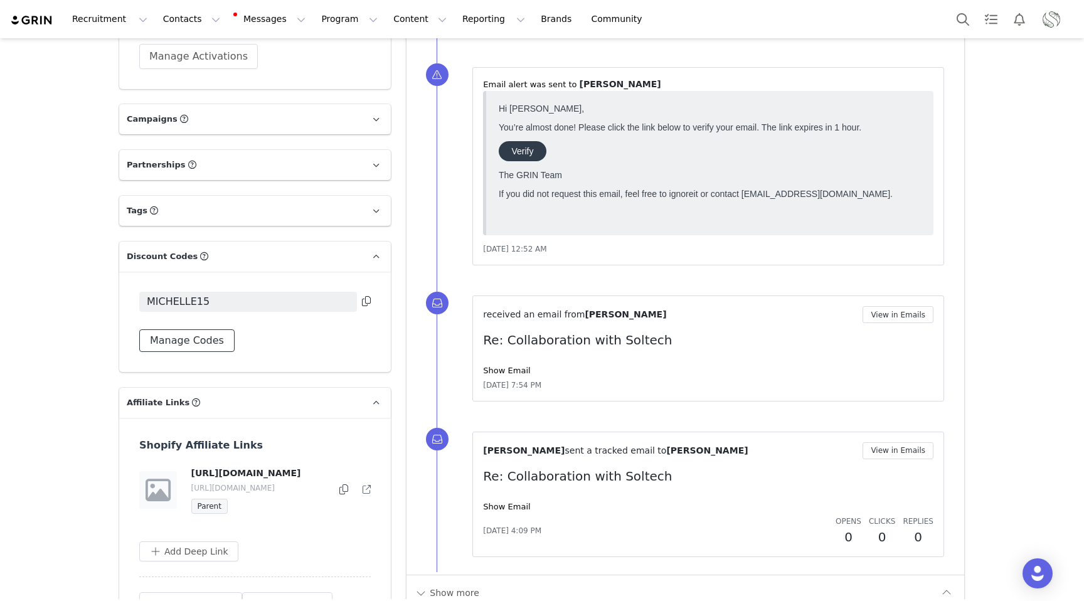
click at [163, 349] on button "Manage Codes" at bounding box center [186, 340] width 95 height 23
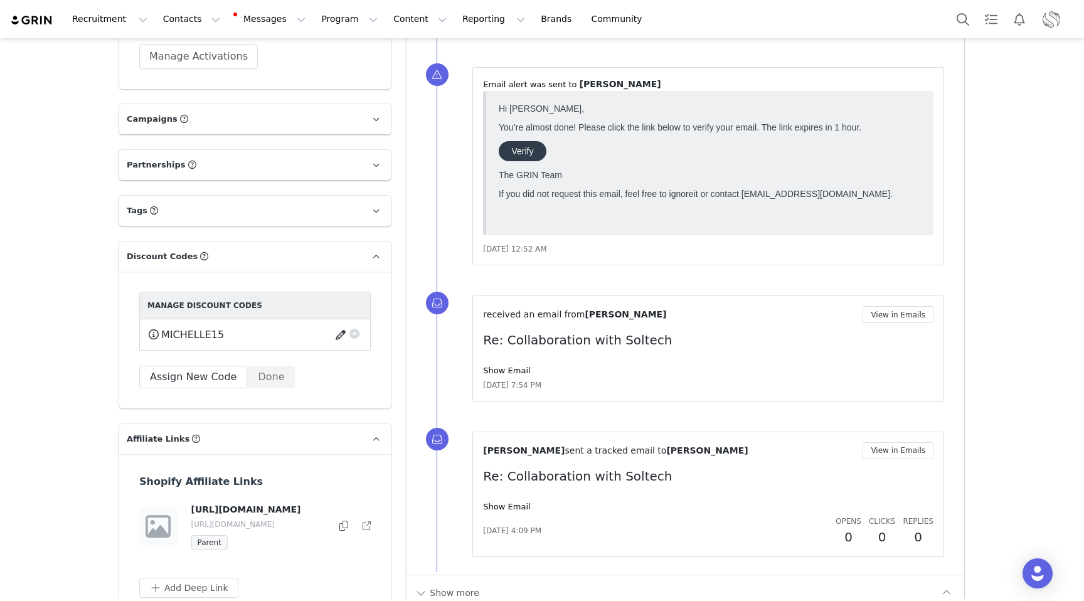
click at [343, 336] on button "button" at bounding box center [342, 335] width 17 height 20
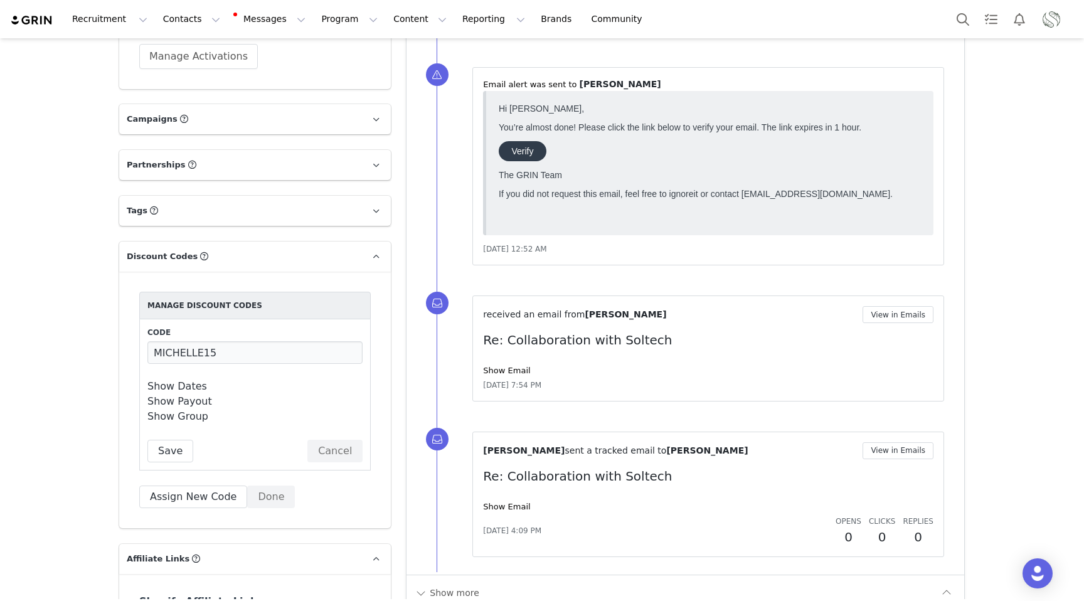
click at [191, 402] on link "Show Payout" at bounding box center [179, 401] width 65 height 12
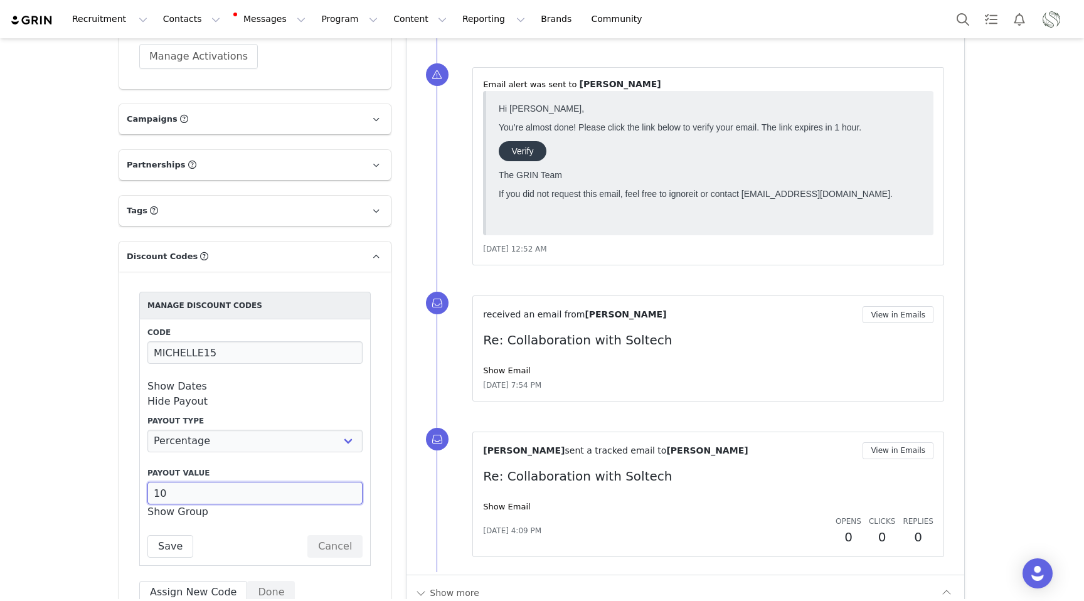
click at [211, 491] on input "10" at bounding box center [254, 493] width 215 height 23
type input "15"
click at [215, 528] on div "Code MICHELLE15 Show Dates Start Date [DATE] 12:00:00 am Start Timezone Timezon…" at bounding box center [254, 442] width 215 height 231
click at [171, 549] on button "Save" at bounding box center [170, 546] width 46 height 23
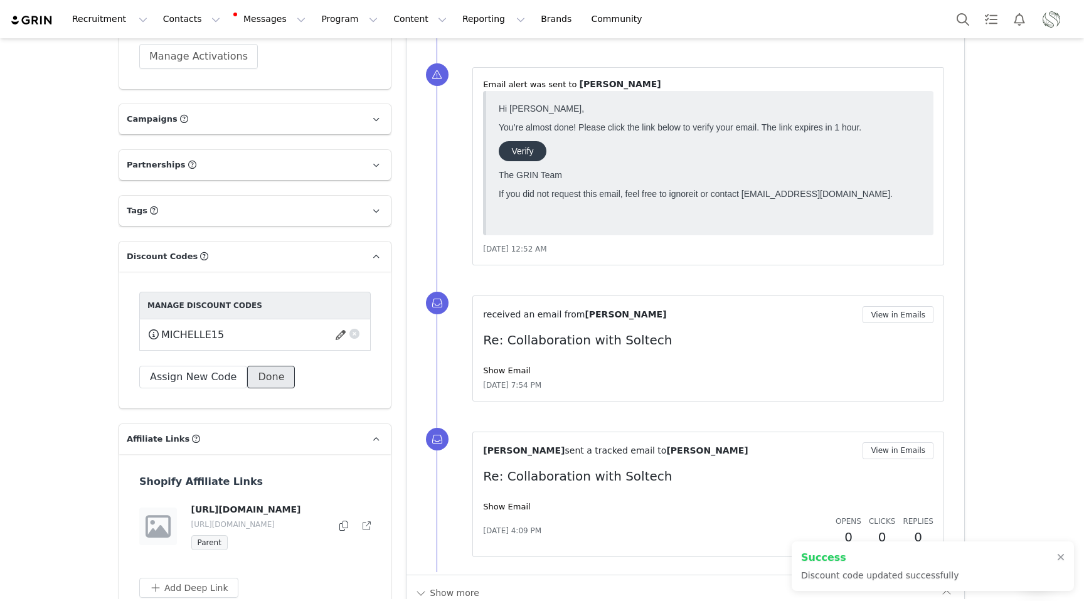
click at [261, 371] on button "Done" at bounding box center [271, 377] width 48 height 23
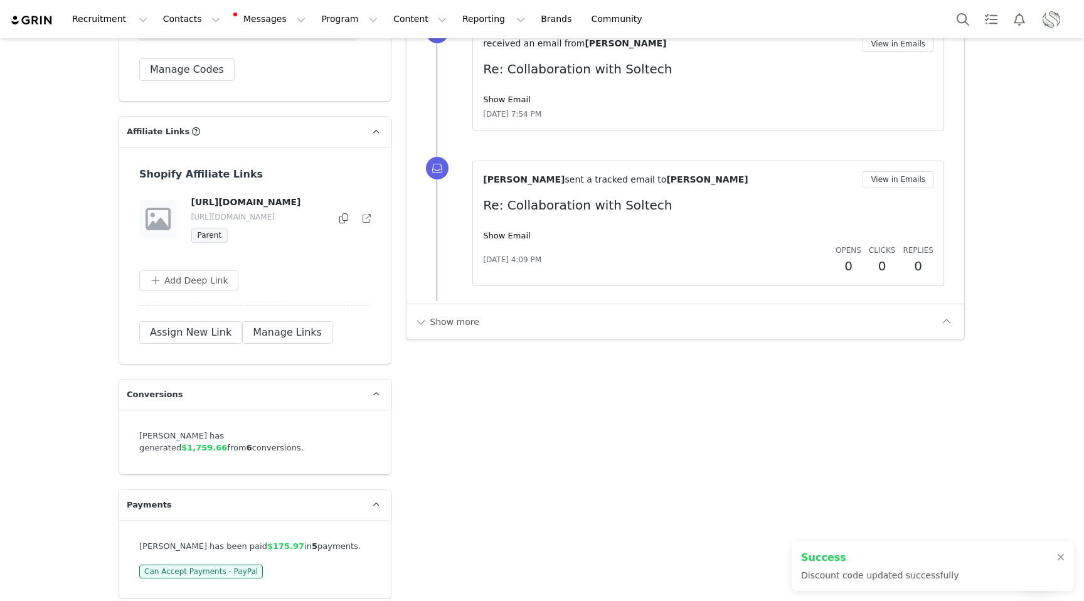
scroll to position [2407, 0]
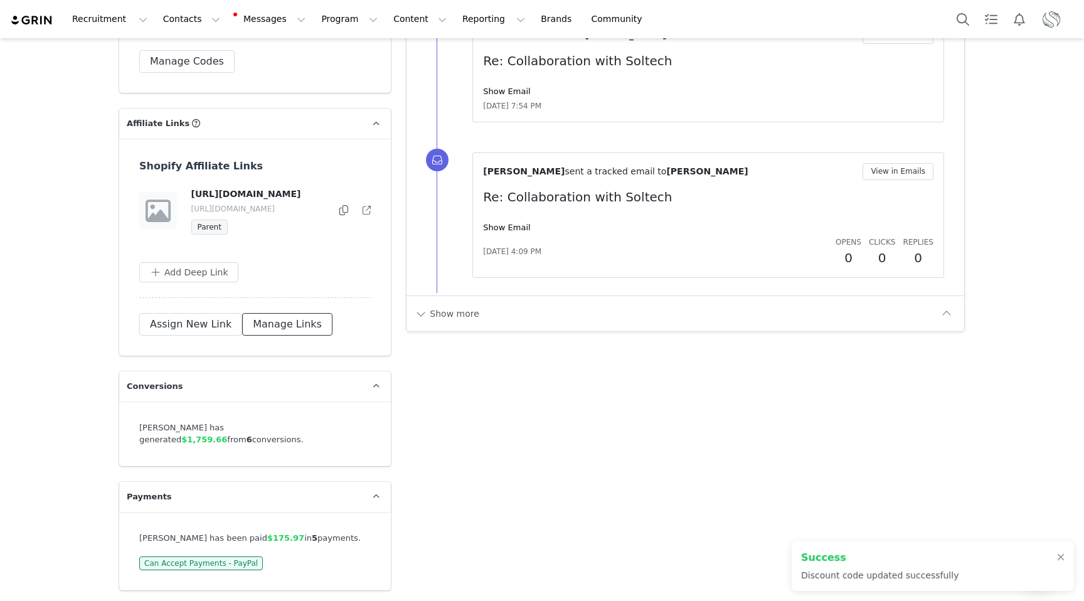
click at [247, 336] on button "Manage Links" at bounding box center [287, 324] width 90 height 23
click at [339, 218] on button "button" at bounding box center [340, 210] width 15 height 15
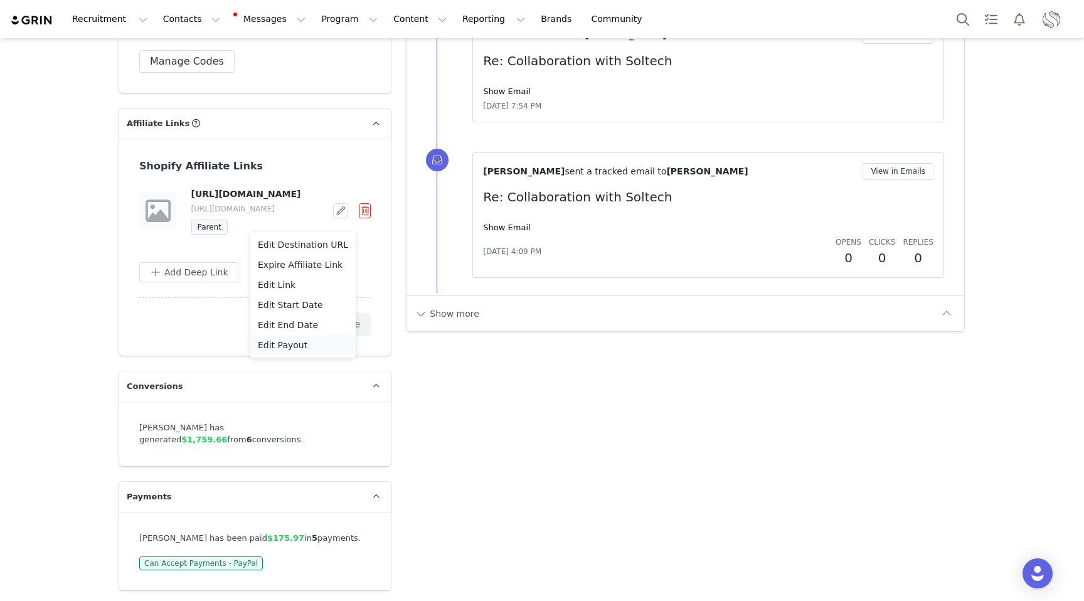
click at [278, 348] on span "Edit Payout" at bounding box center [283, 345] width 50 height 14
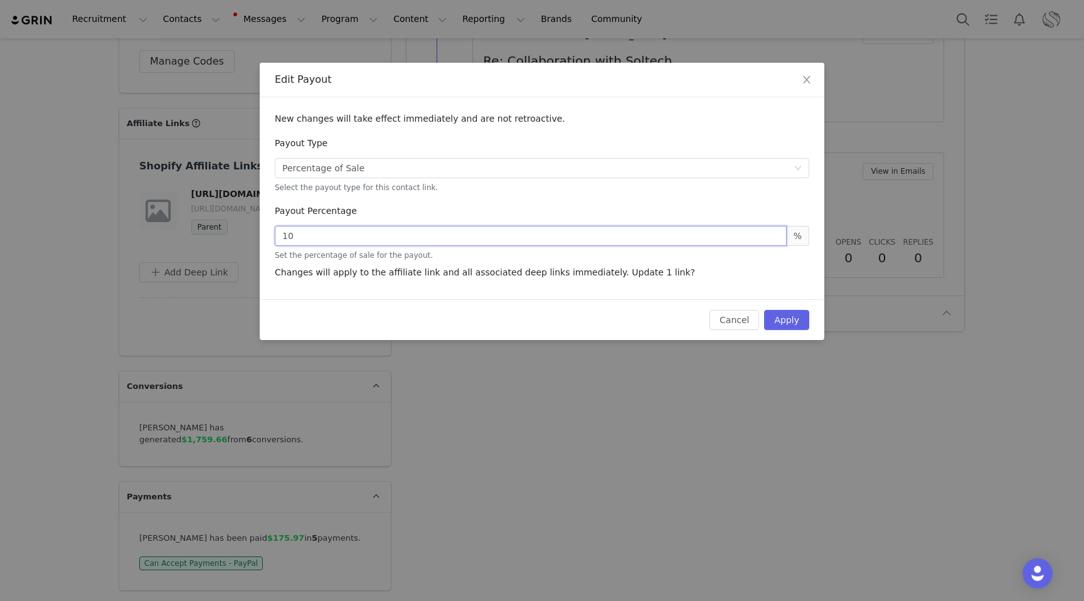
click at [319, 242] on input "10" at bounding box center [531, 236] width 512 height 20
type input "15"
click at [322, 274] on p "Changes will apply to the affiliate link and all associated deep links immediat…" at bounding box center [542, 272] width 535 height 13
click at [777, 320] on button "Apply" at bounding box center [786, 320] width 45 height 20
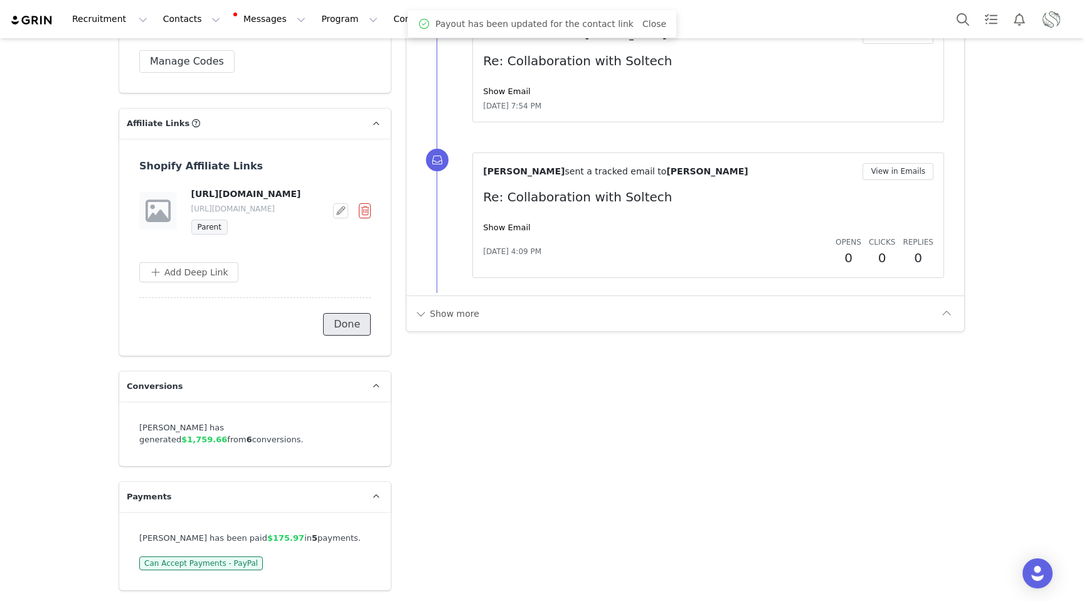
click at [337, 336] on button "Done" at bounding box center [347, 324] width 48 height 23
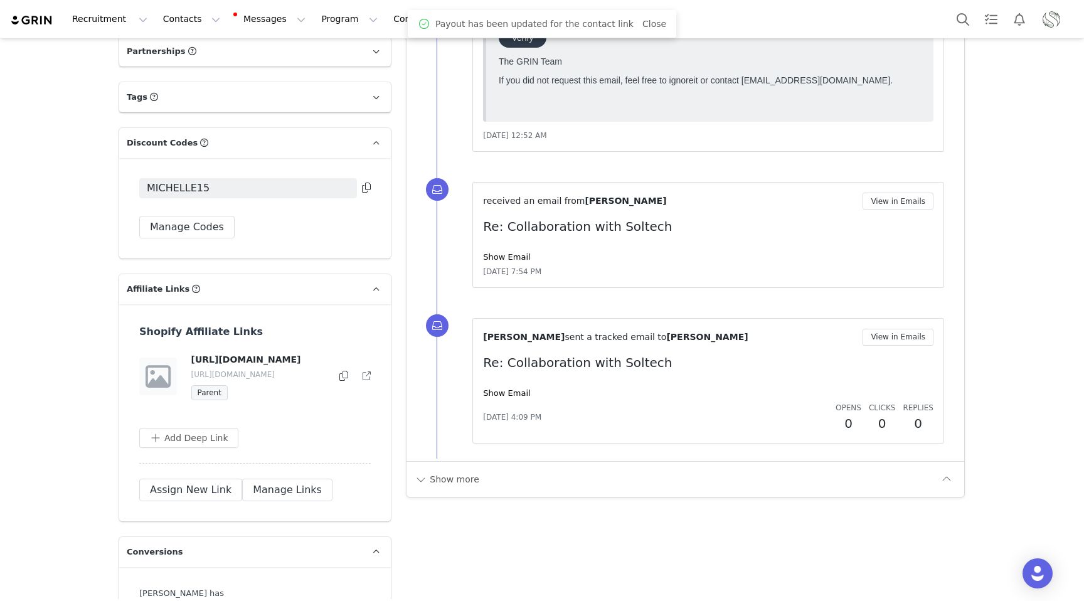
scroll to position [2237, 0]
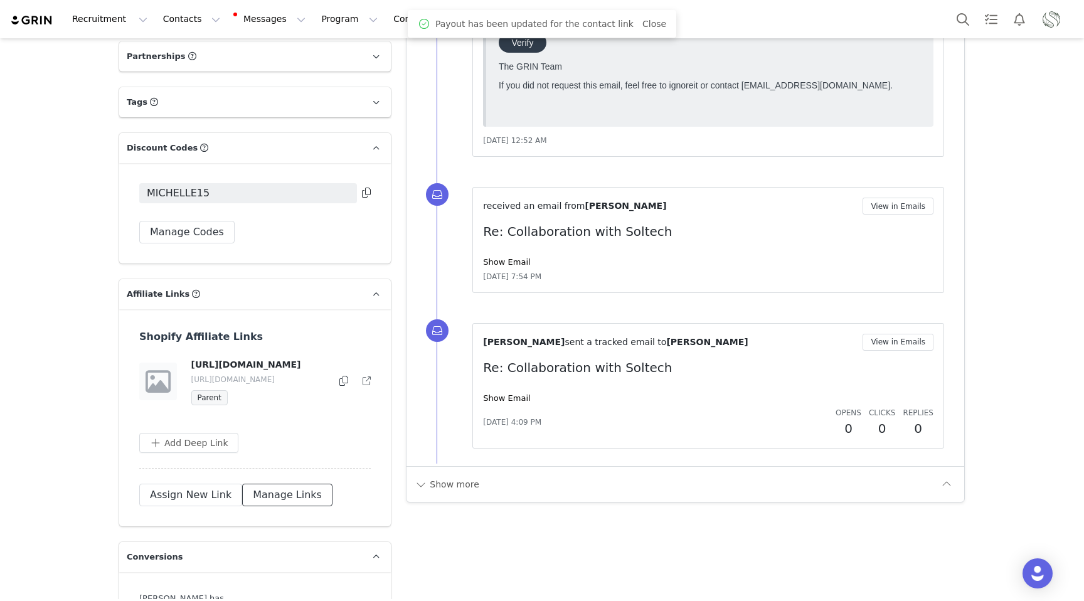
click at [250, 506] on button "Manage Links" at bounding box center [287, 495] width 90 height 23
click at [344, 388] on button "button" at bounding box center [340, 381] width 15 height 15
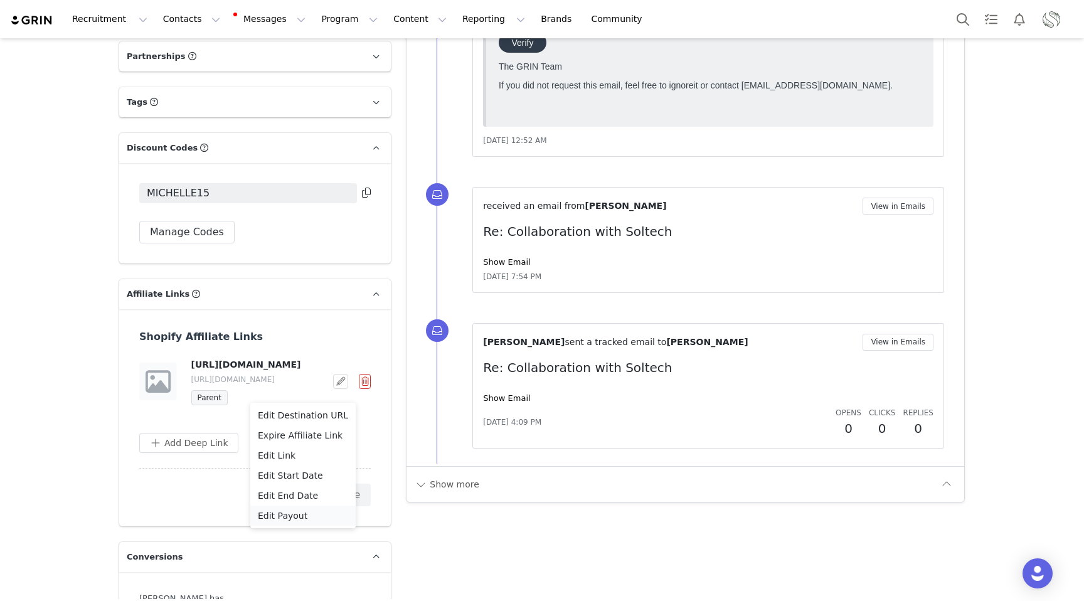
click at [285, 520] on span "Edit Payout" at bounding box center [283, 516] width 50 height 14
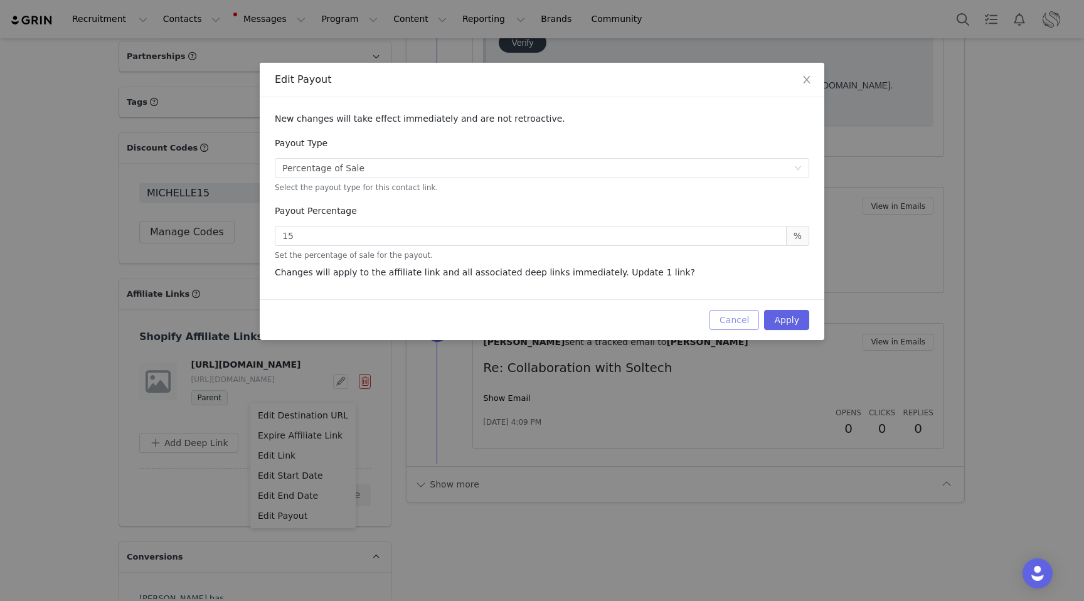
click at [727, 321] on button "Cancel" at bounding box center [735, 320] width 50 height 20
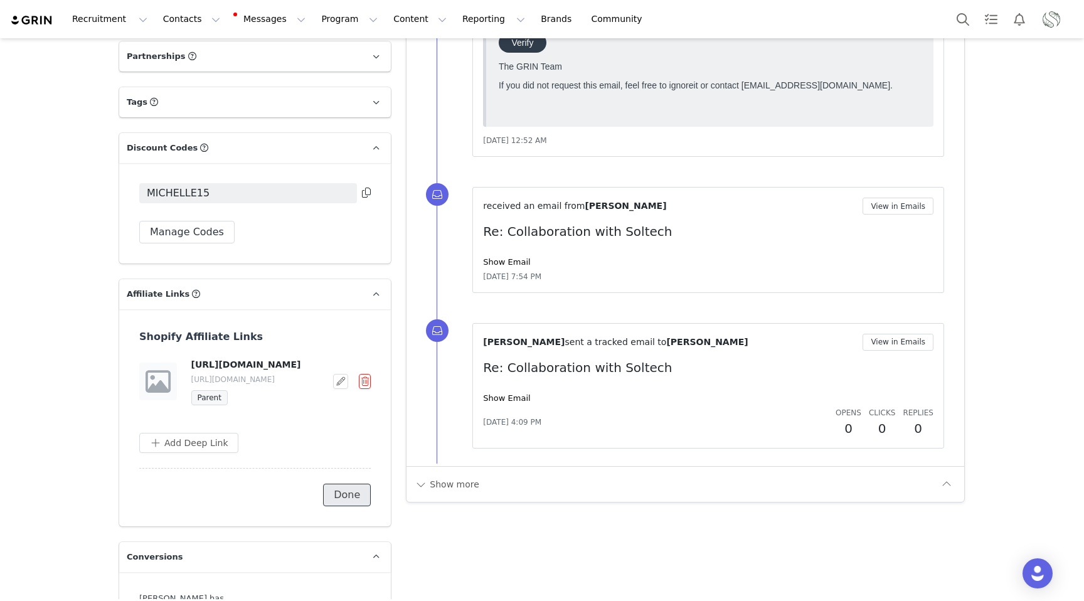
click at [358, 506] on button "Done" at bounding box center [347, 495] width 48 height 23
click at [191, 237] on button "Manage Codes" at bounding box center [186, 232] width 95 height 23
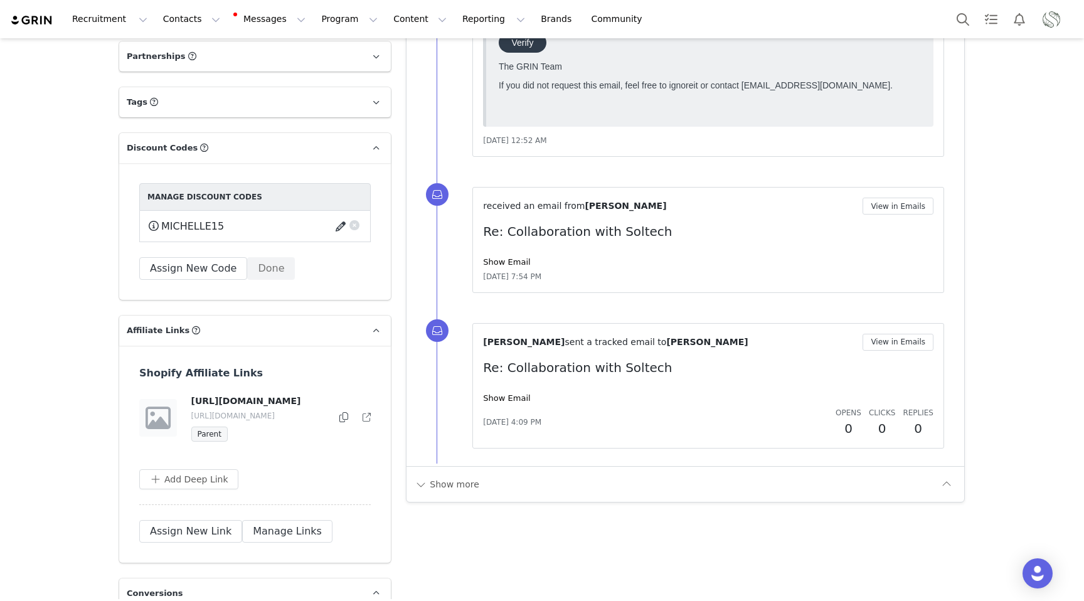
click at [340, 226] on button "button" at bounding box center [342, 226] width 17 height 20
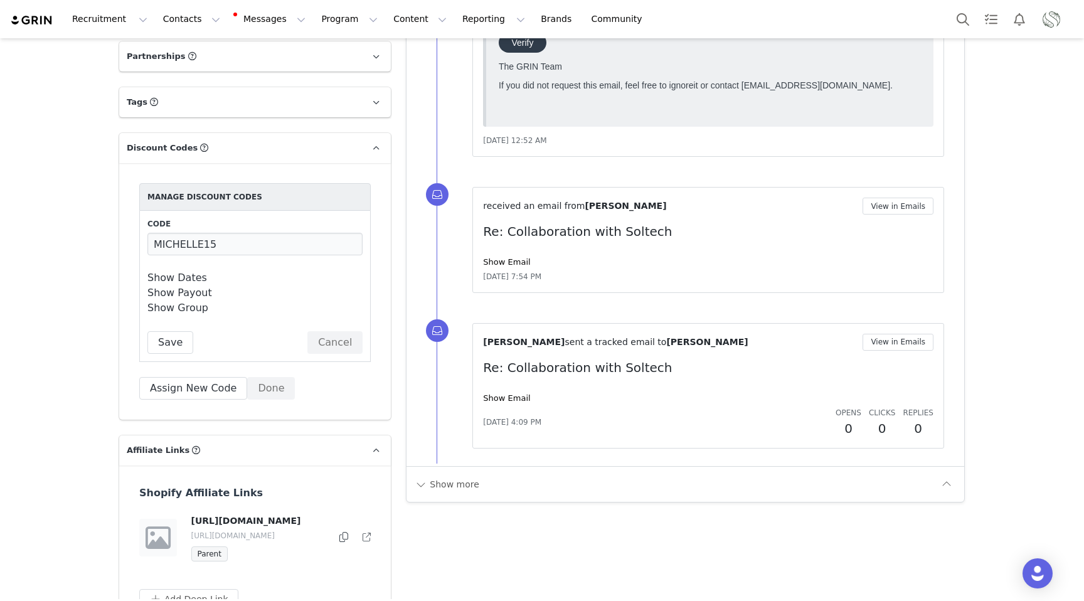
click at [188, 296] on link "Show Payout" at bounding box center [179, 293] width 65 height 12
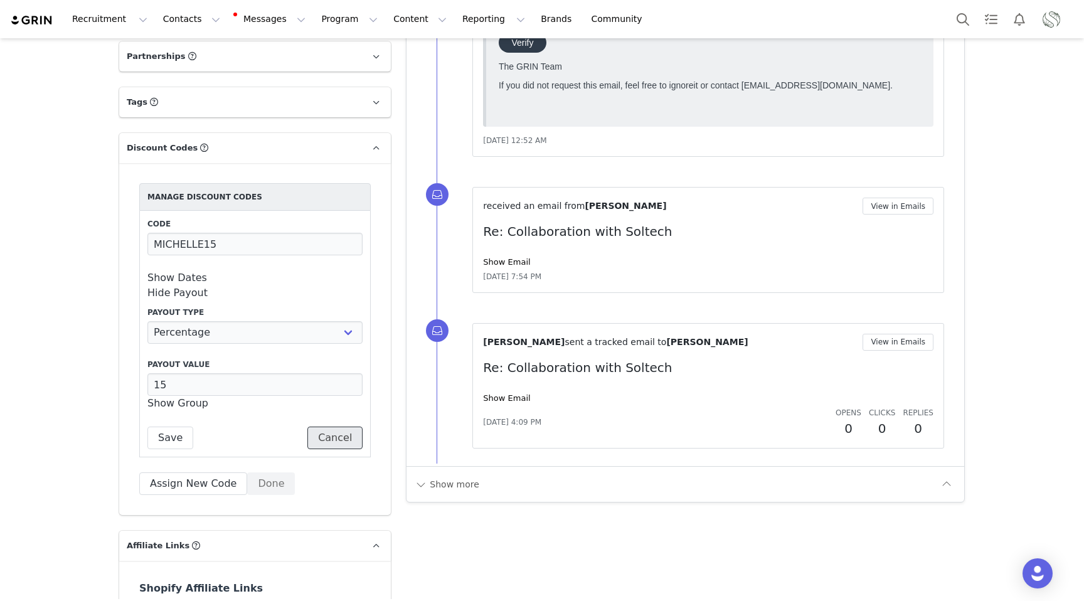
click at [339, 444] on button "Cancel" at bounding box center [334, 438] width 55 height 23
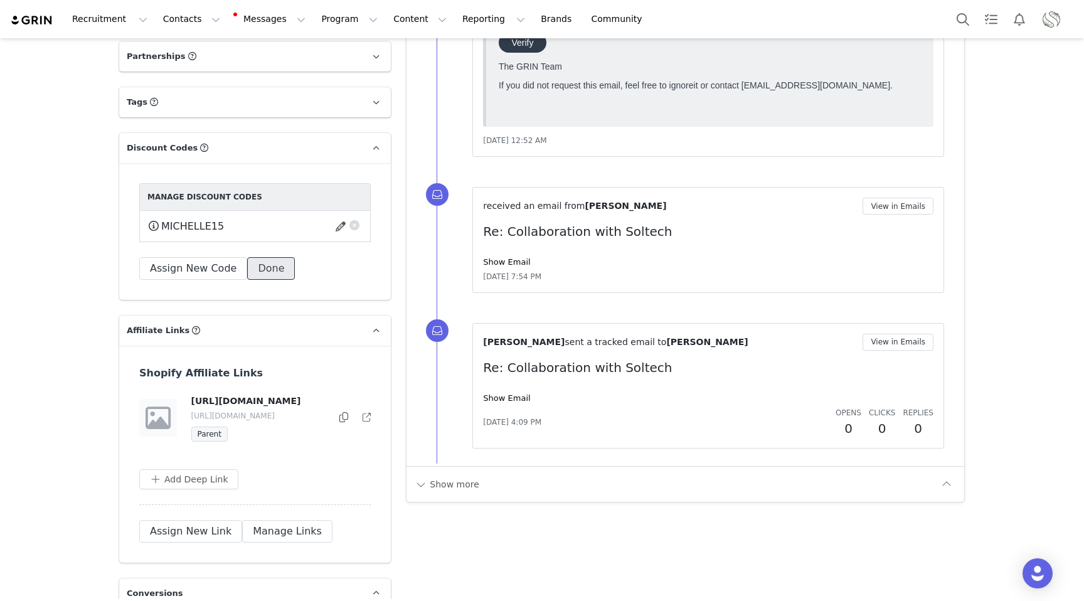
click at [269, 271] on button "Done" at bounding box center [271, 268] width 48 height 23
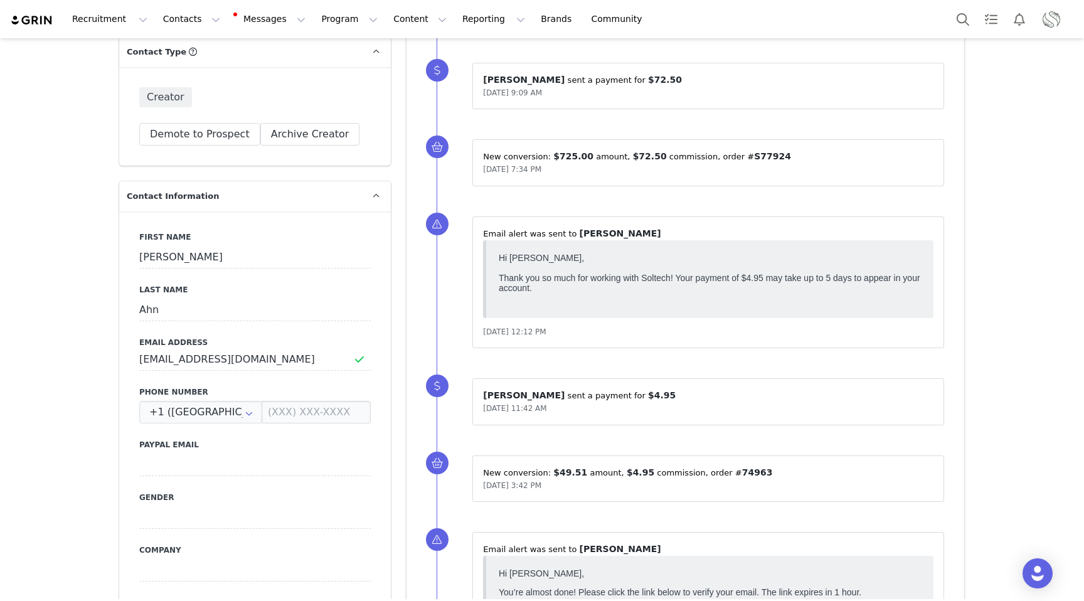
scroll to position [0, 0]
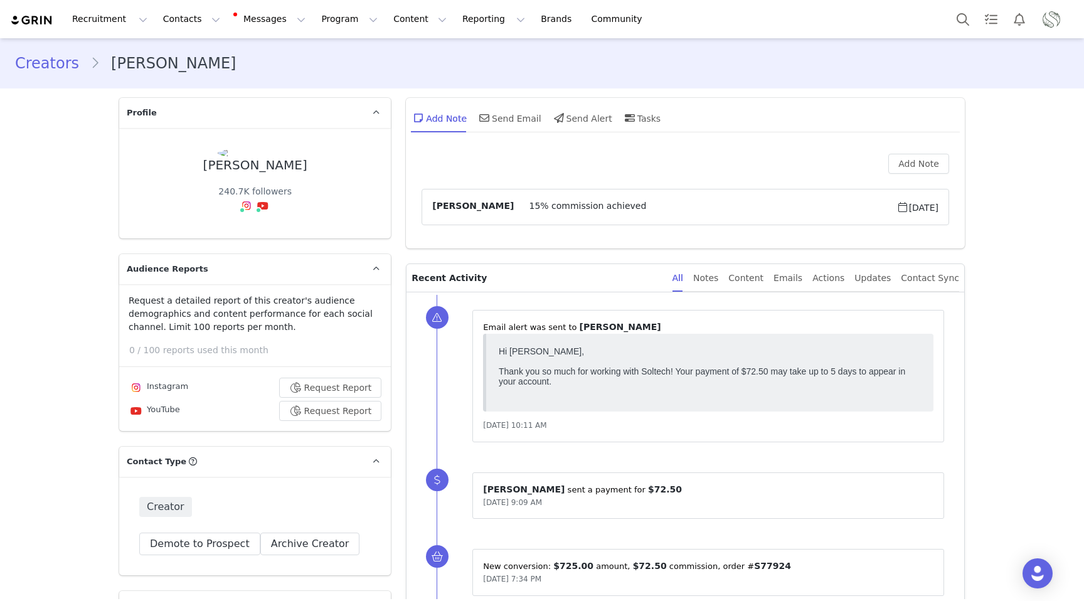
click at [56, 67] on link "Creators" at bounding box center [52, 63] width 75 height 23
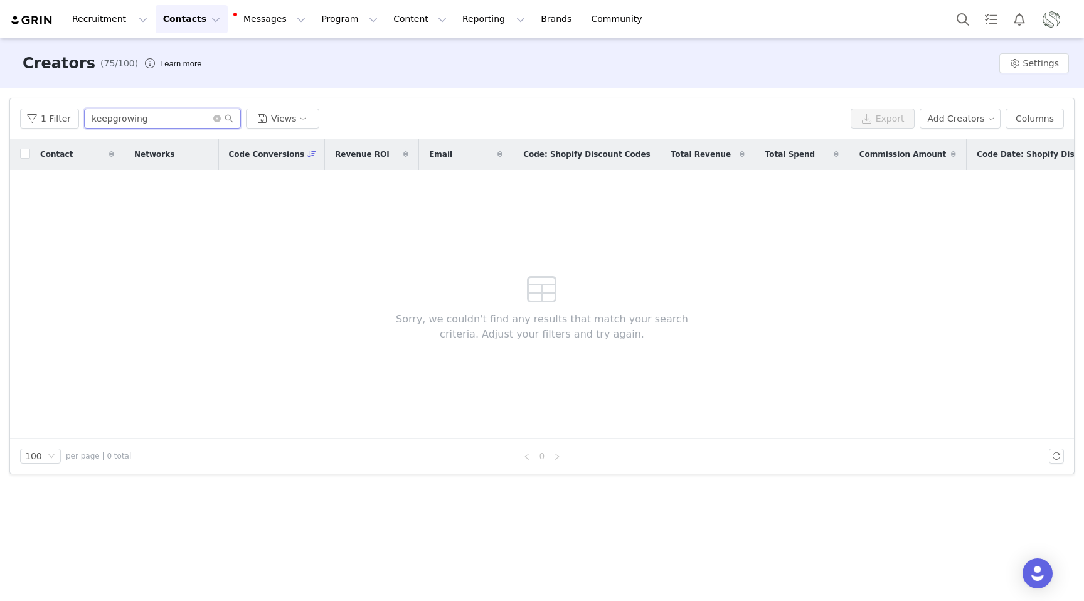
click at [158, 115] on input "keepgrowing" at bounding box center [162, 119] width 157 height 20
type input "[PERSON_NAME]"
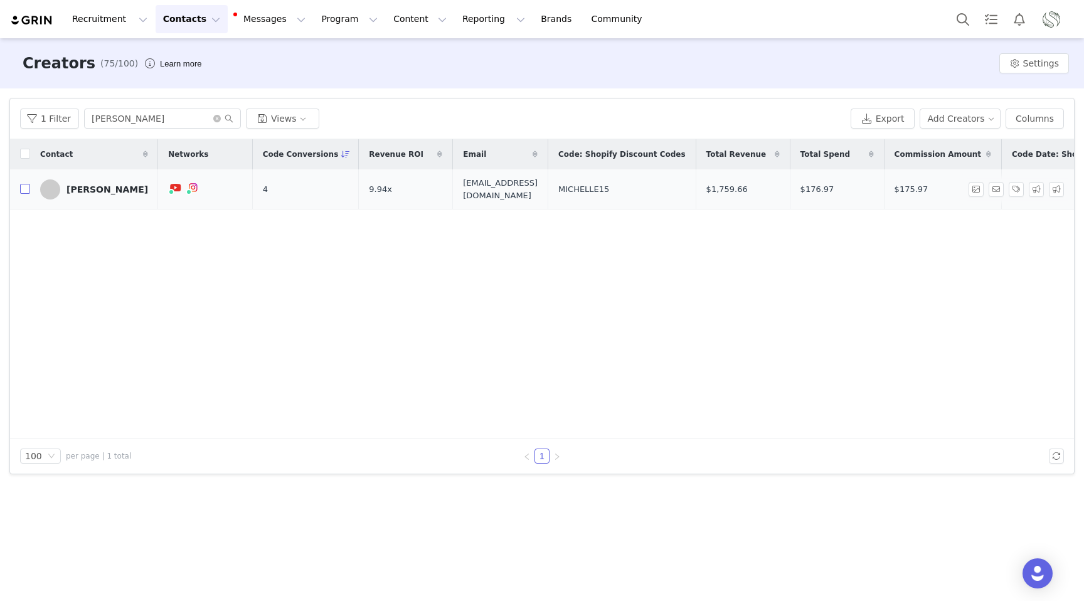
click at [26, 188] on input "checkbox" at bounding box center [25, 189] width 10 height 10
checkbox input "true"
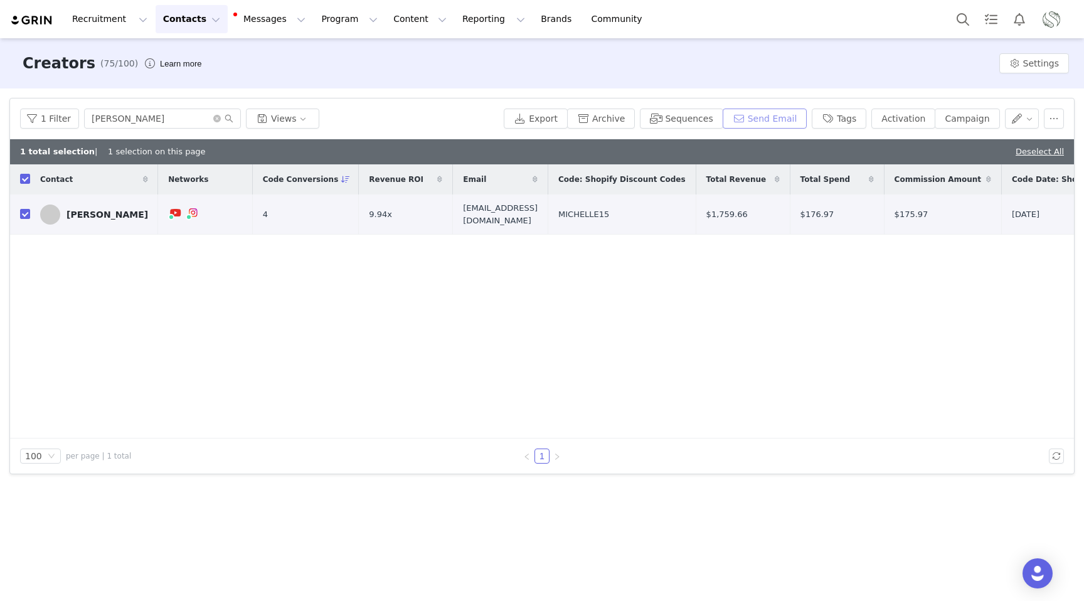
click at [766, 125] on button "Send Email" at bounding box center [765, 119] width 85 height 20
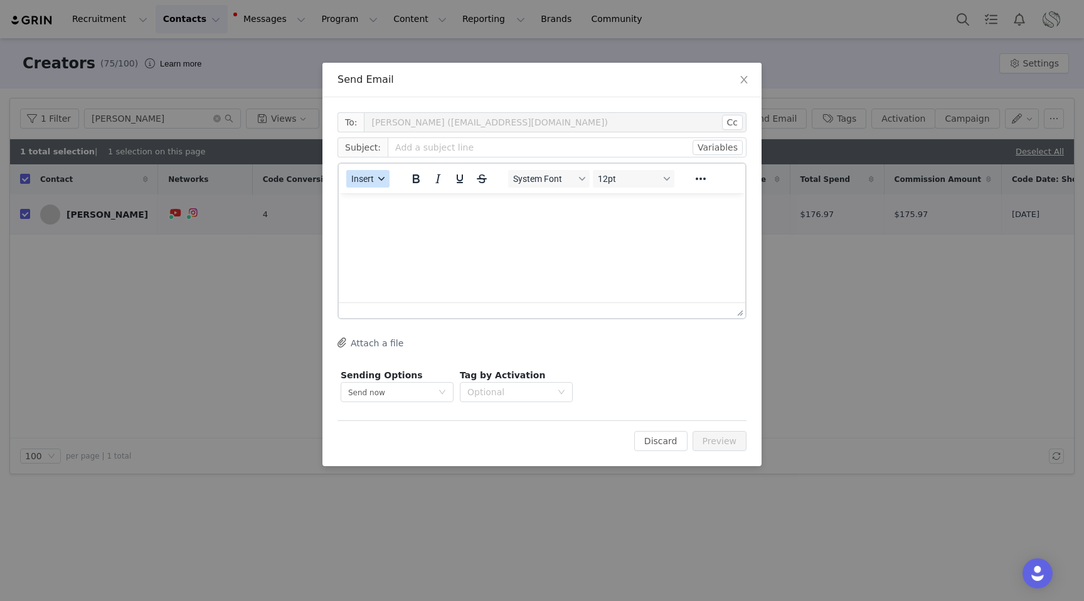
click at [365, 181] on span "Insert" at bounding box center [362, 179] width 23 height 10
click at [378, 199] on div "Insert Template" at bounding box center [413, 200] width 113 height 15
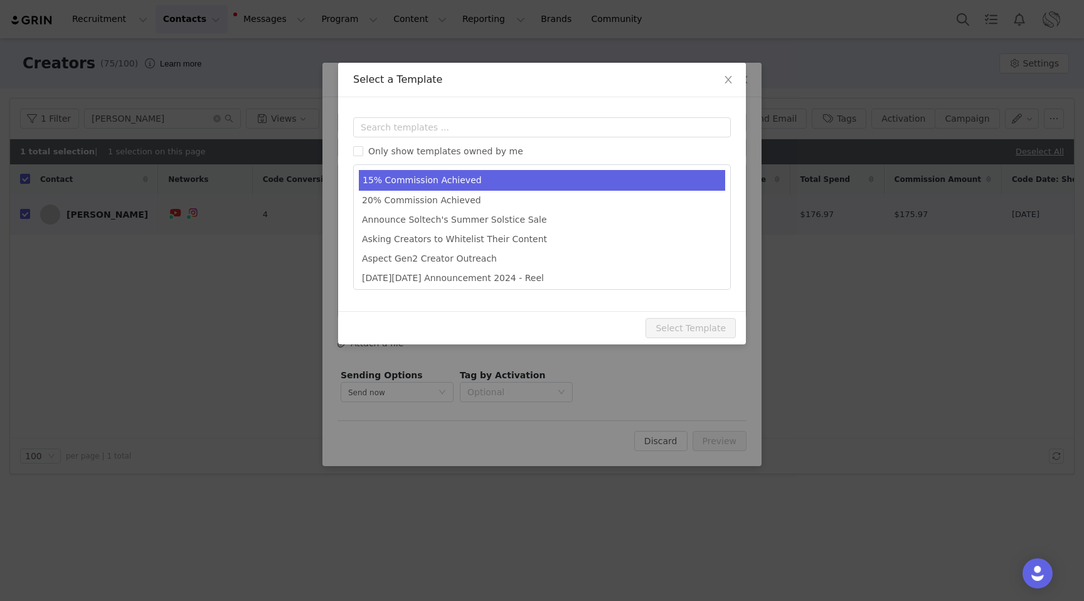
type input "You've Been Upgraded to 15% Commission with Soltech"
click at [445, 183] on li "15% Commission Achieved" at bounding box center [542, 180] width 366 height 21
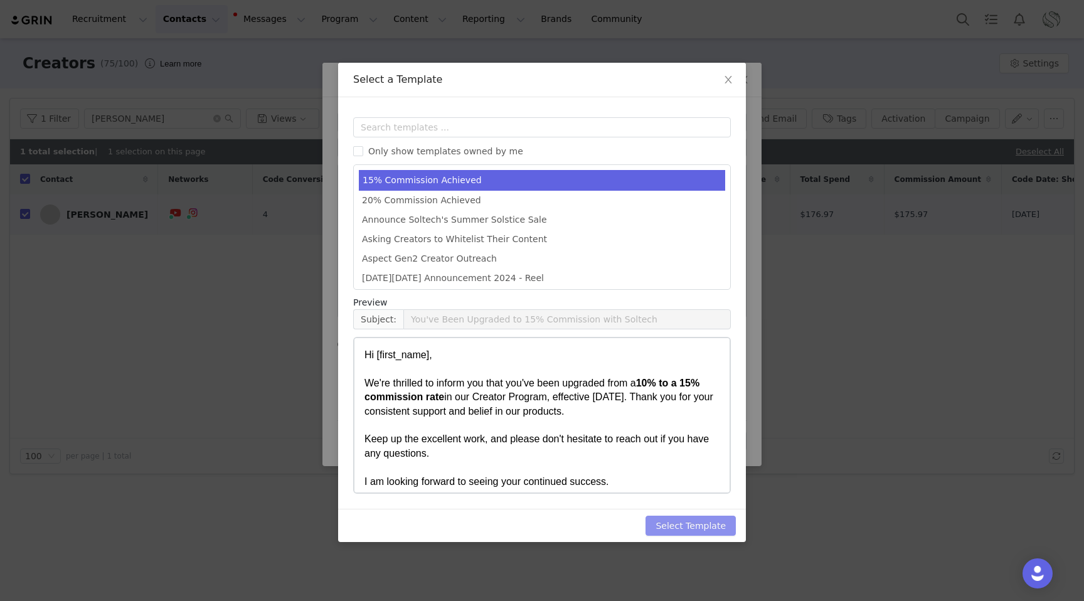
click at [683, 519] on button "Select Template" at bounding box center [691, 526] width 90 height 20
type input "You've Been Upgraded to 15% Commission with Soltech"
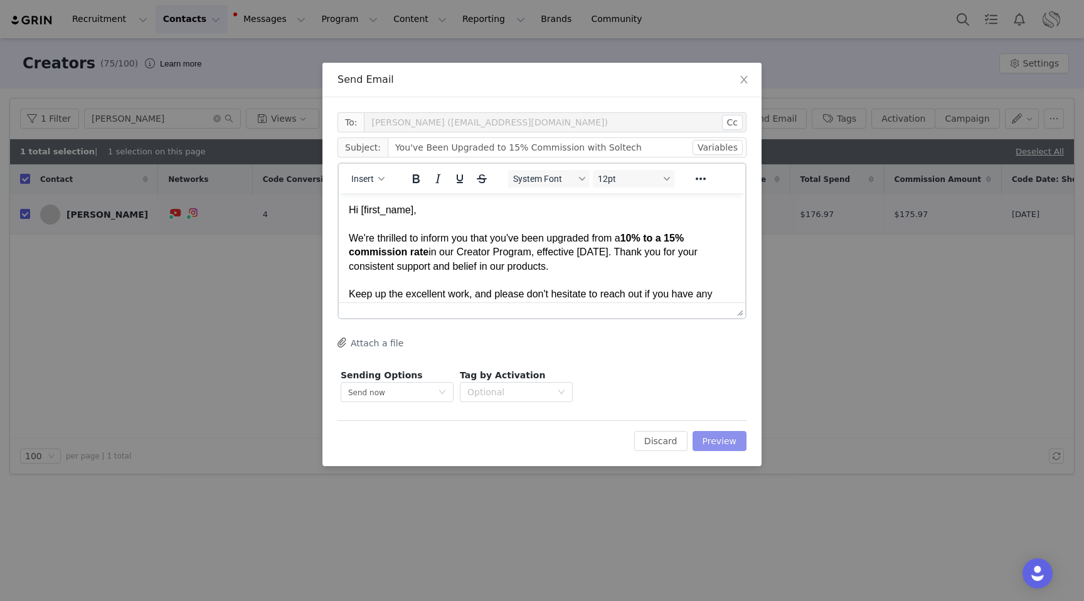
click at [718, 442] on button "Preview" at bounding box center [720, 441] width 55 height 20
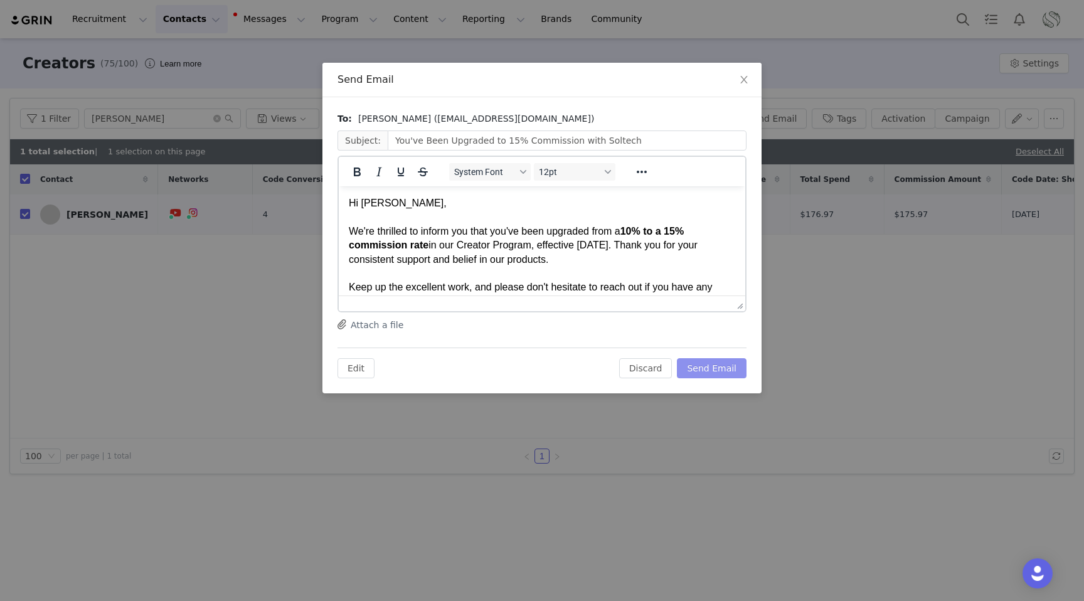
click at [708, 372] on button "Send Email" at bounding box center [712, 368] width 70 height 20
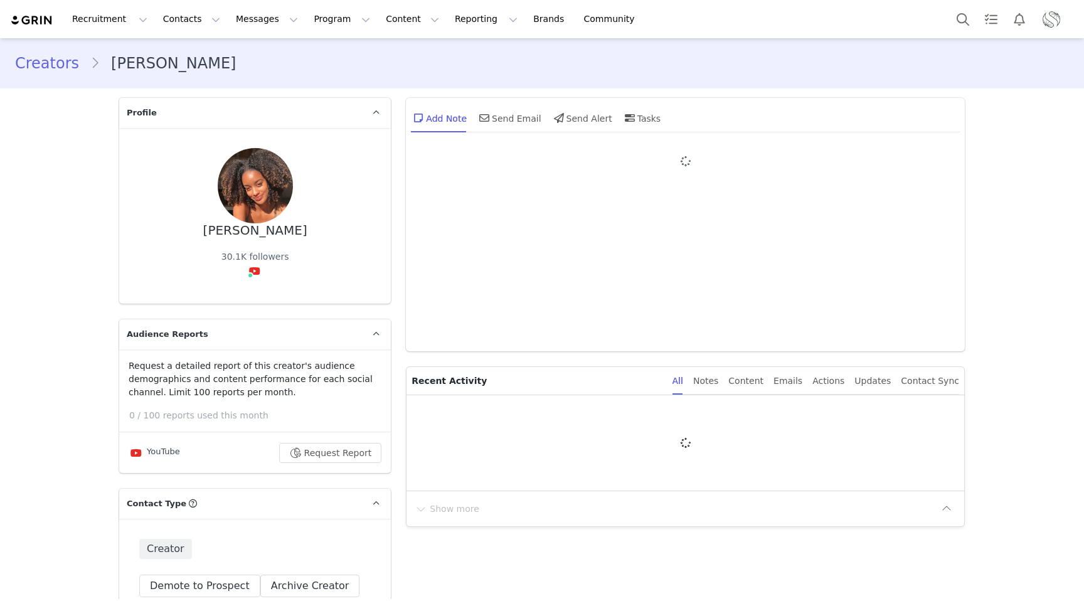
type input "+1 ([GEOGRAPHIC_DATA])"
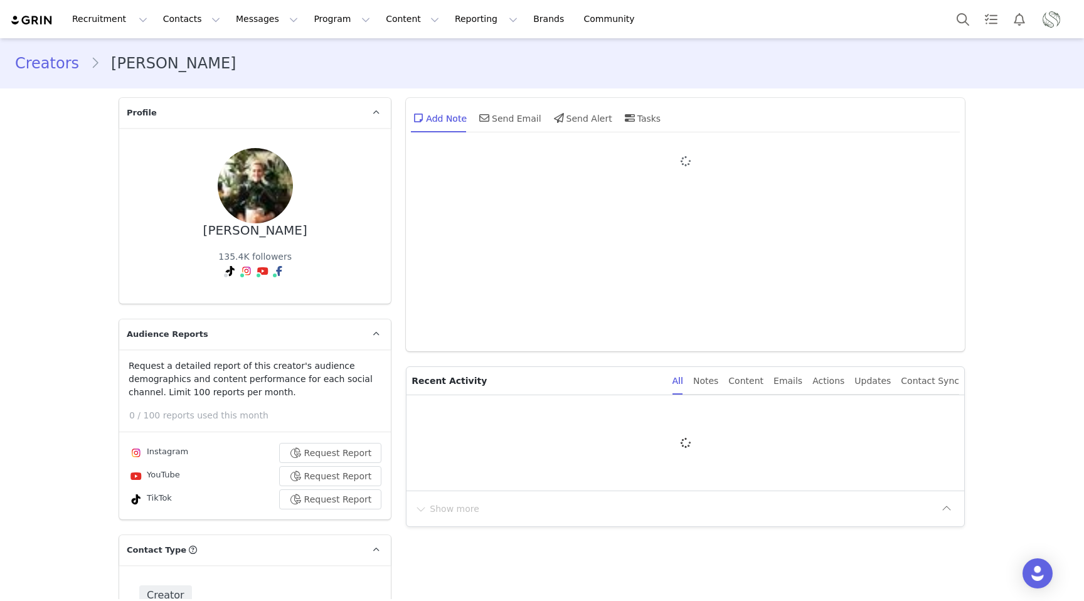
type input "+1 ([GEOGRAPHIC_DATA])"
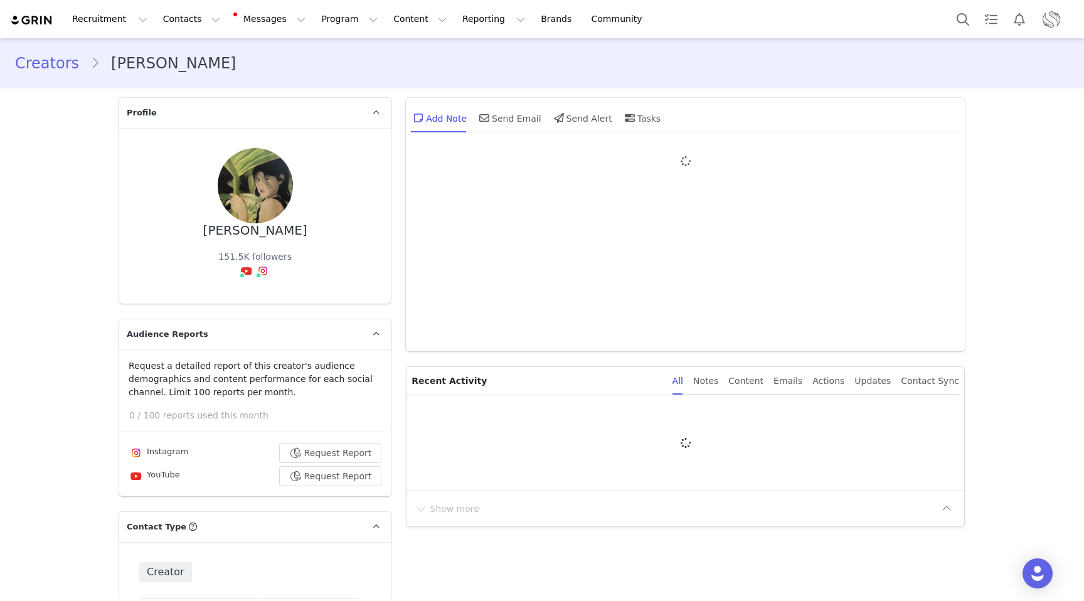
type input "+1 ([GEOGRAPHIC_DATA])"
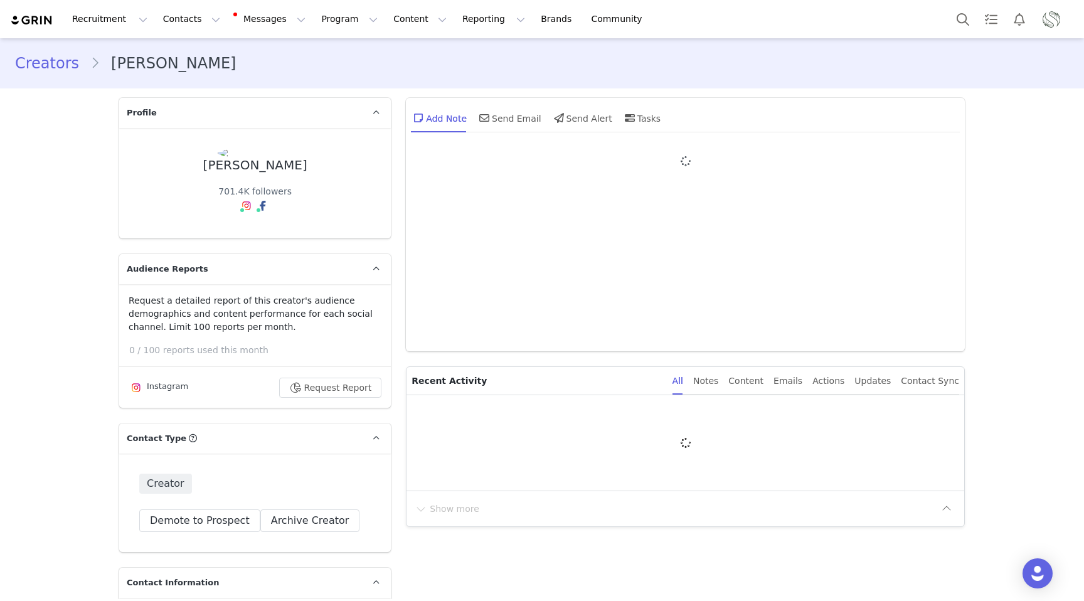
type input "+1 ([GEOGRAPHIC_DATA])"
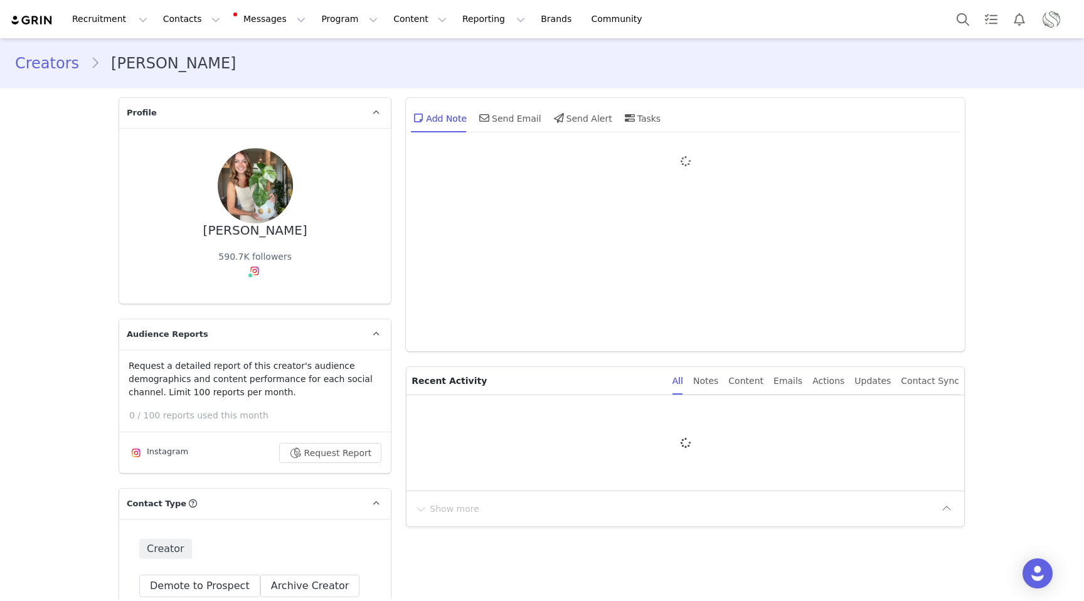
type input "+1 ([GEOGRAPHIC_DATA])"
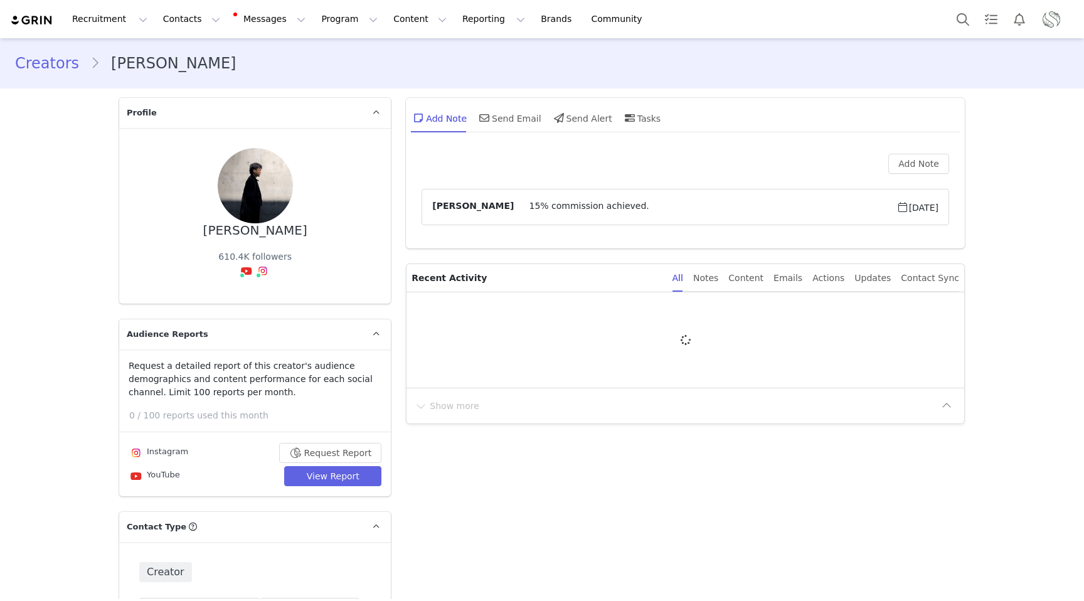
type input "+1 ([GEOGRAPHIC_DATA])"
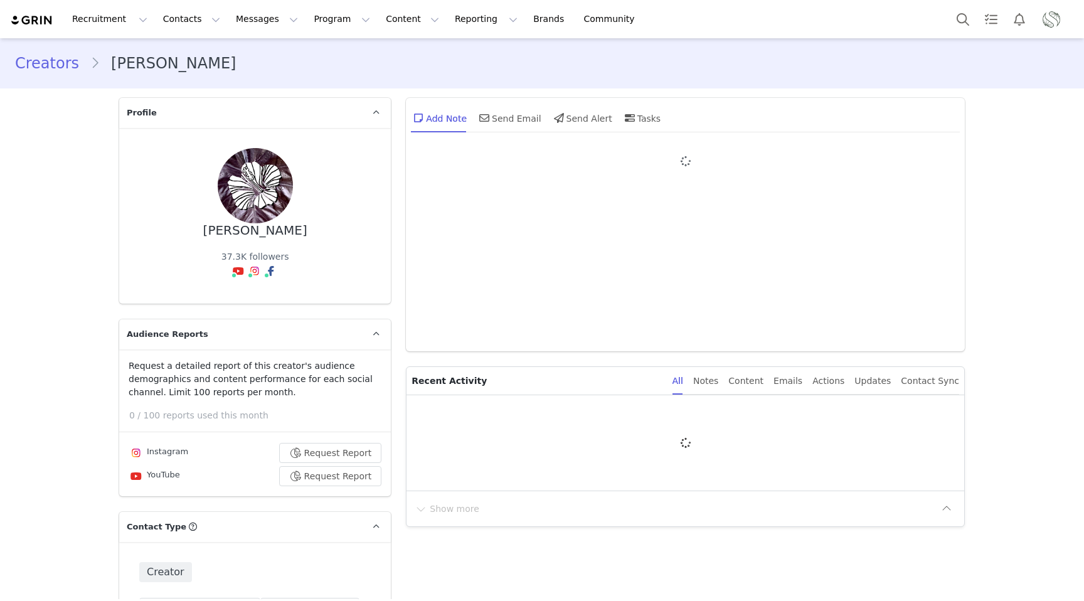
type input "+1 ([GEOGRAPHIC_DATA])"
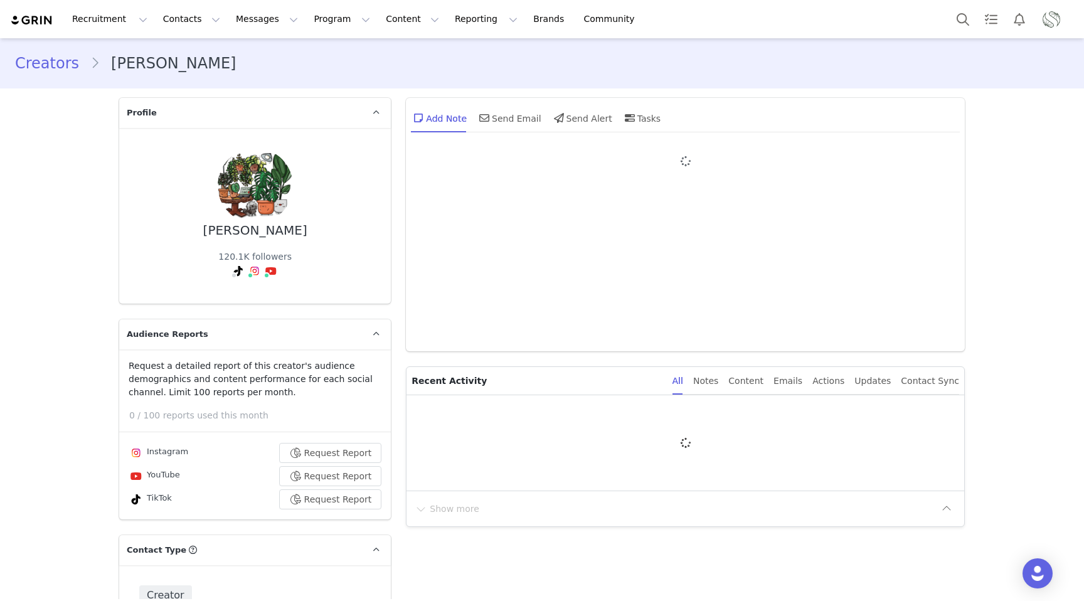
type input "+1 ([GEOGRAPHIC_DATA])"
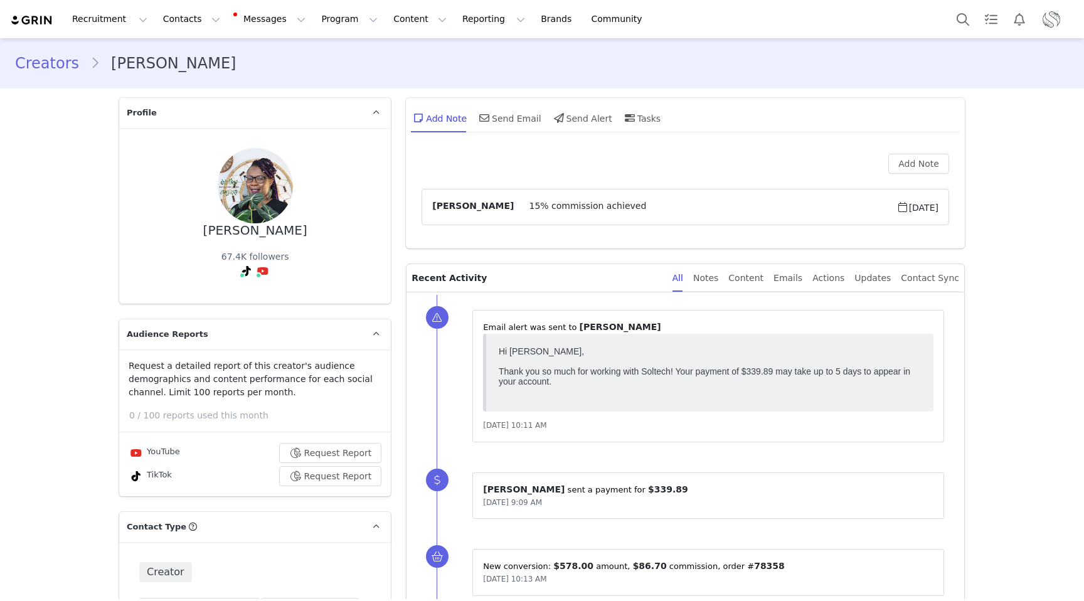
type input "+61 ([GEOGRAPHIC_DATA])"
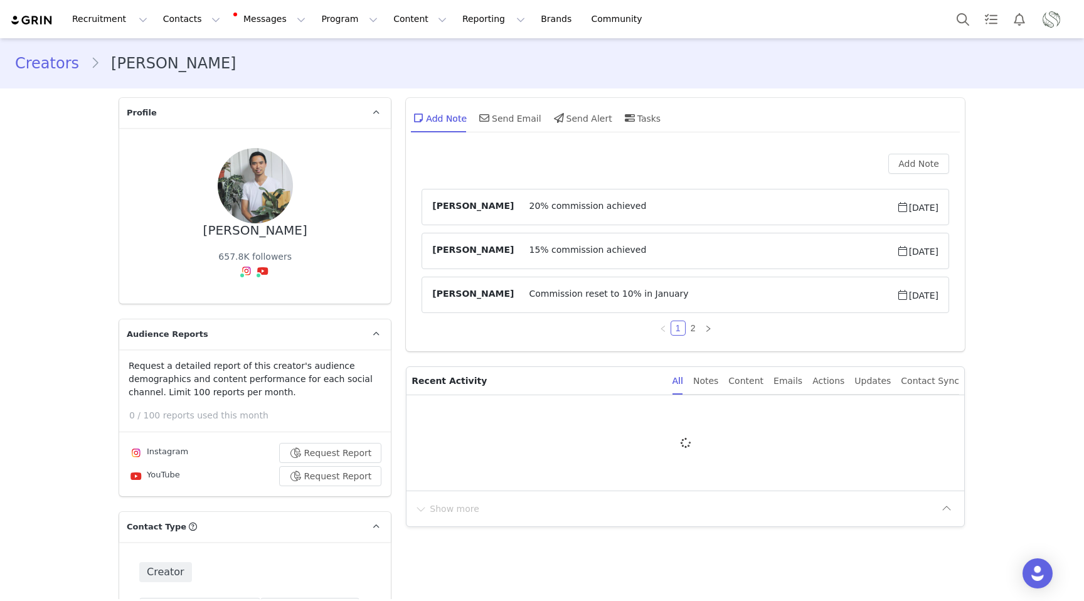
type input "+1 ([GEOGRAPHIC_DATA])"
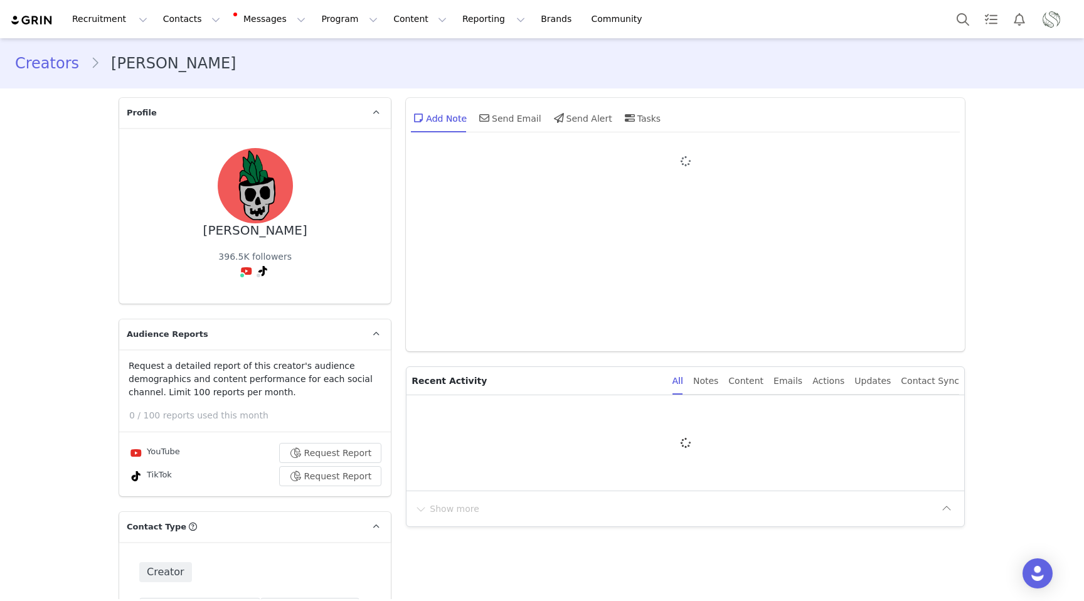
type input "+1 ([GEOGRAPHIC_DATA])"
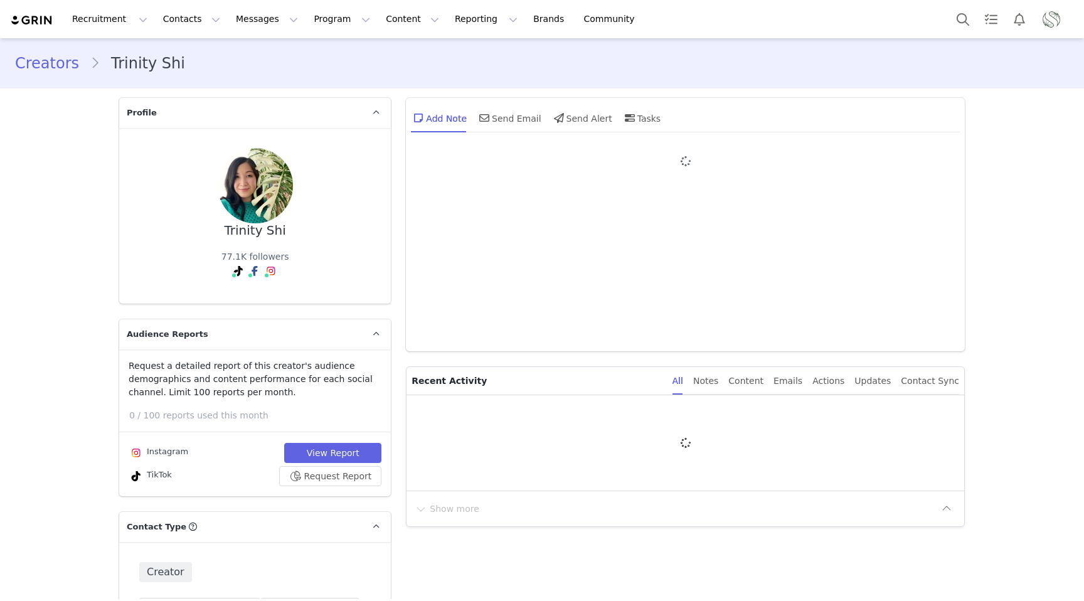
type input "+1 ([GEOGRAPHIC_DATA])"
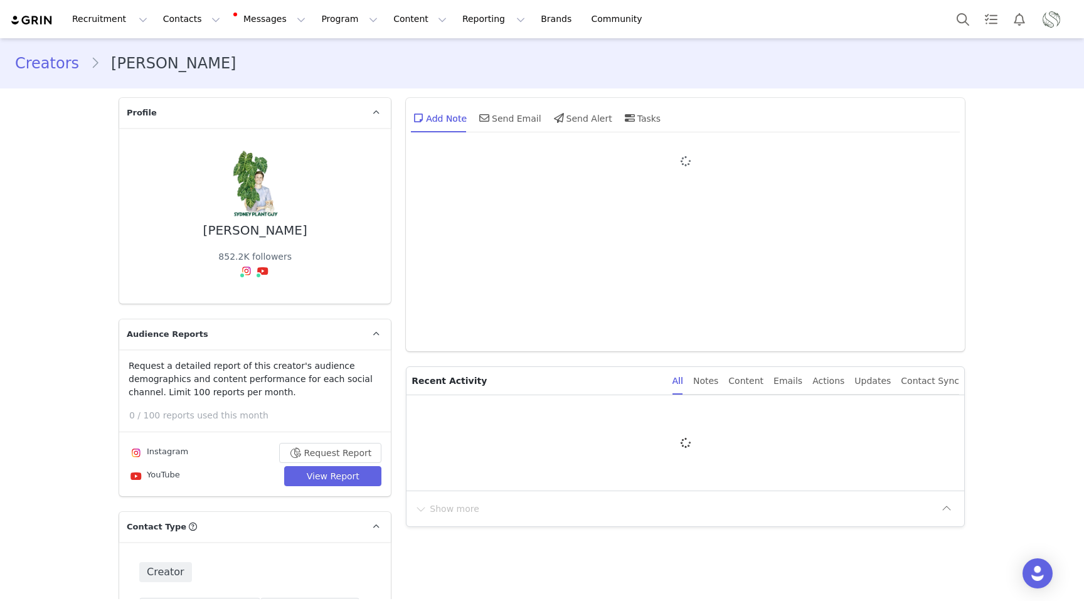
type input "+1 ([GEOGRAPHIC_DATA])"
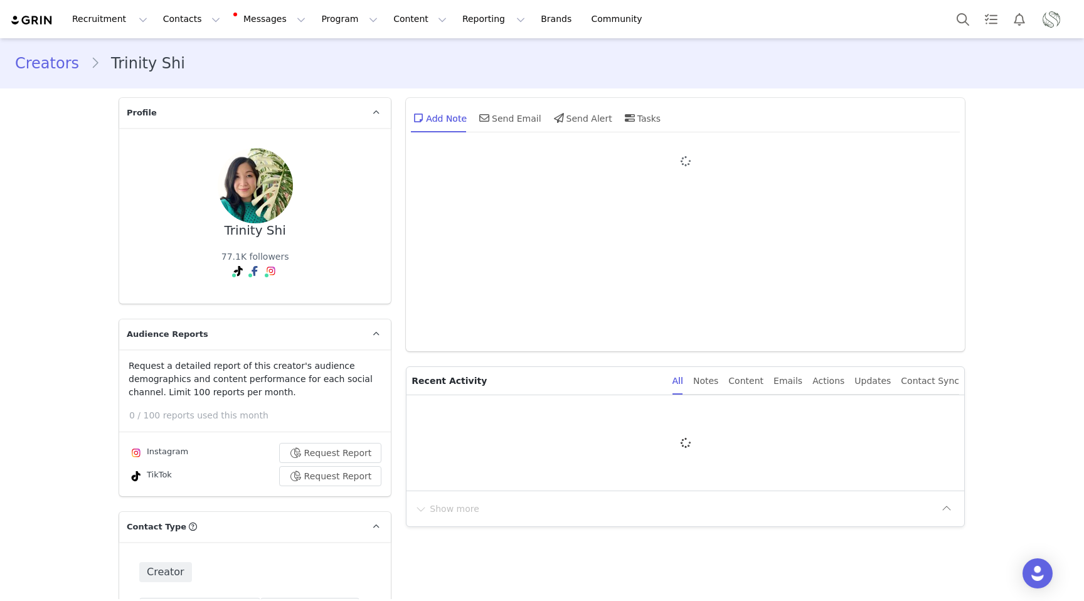
type input "+1 ([GEOGRAPHIC_DATA])"
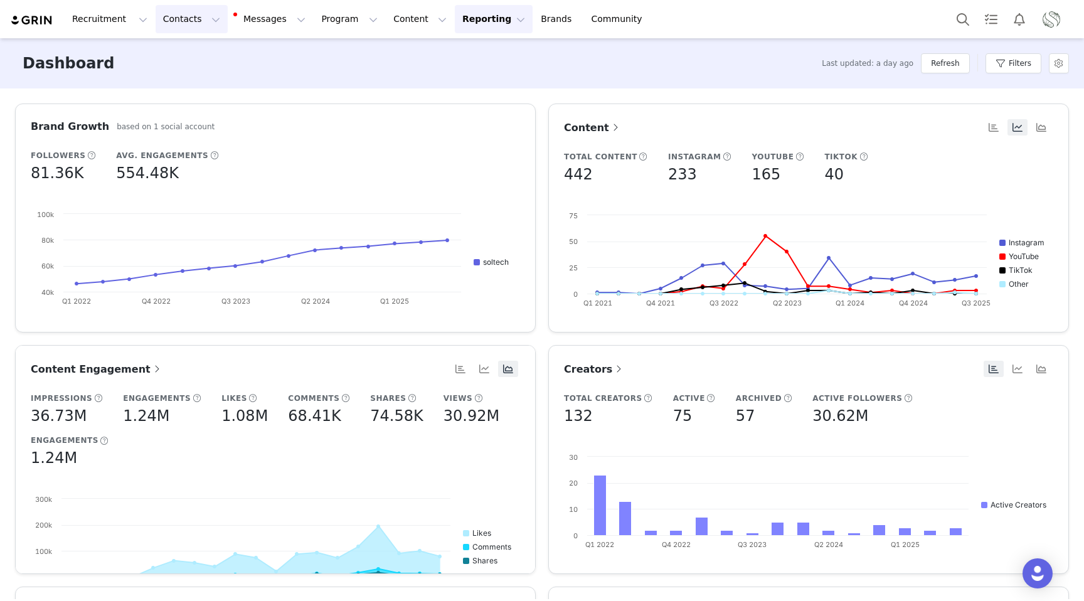
click at [169, 6] on button "Contacts Contacts" at bounding box center [192, 19] width 72 height 28
click at [170, 62] on link "Creators" at bounding box center [196, 55] width 99 height 23
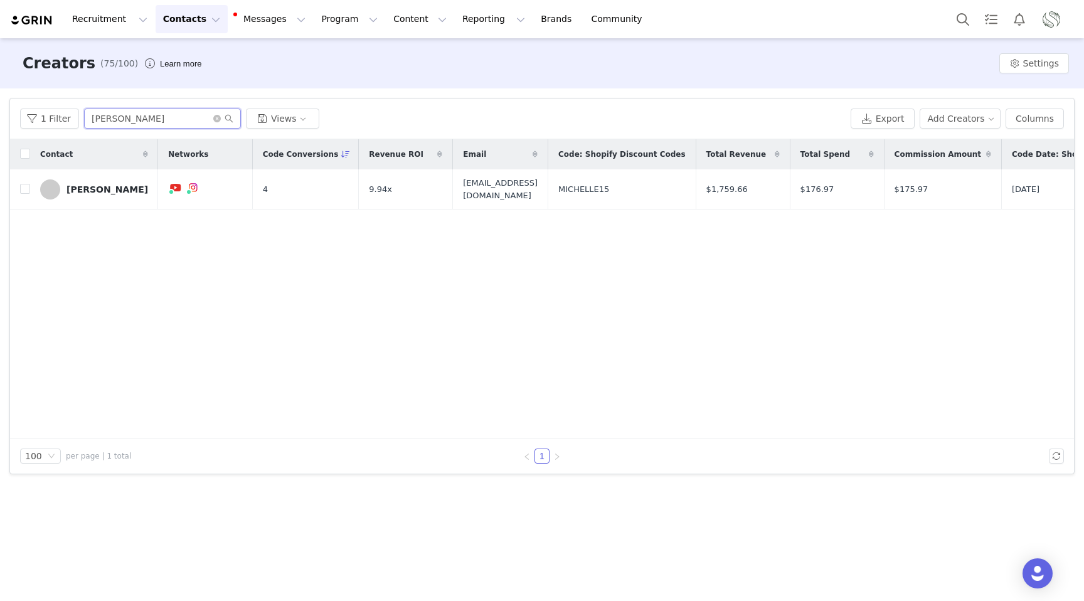
click at [161, 111] on input "[PERSON_NAME]" at bounding box center [162, 119] width 157 height 20
type input "kellyn"
click at [102, 188] on div "[PERSON_NAME]" at bounding box center [108, 189] width 82 height 10
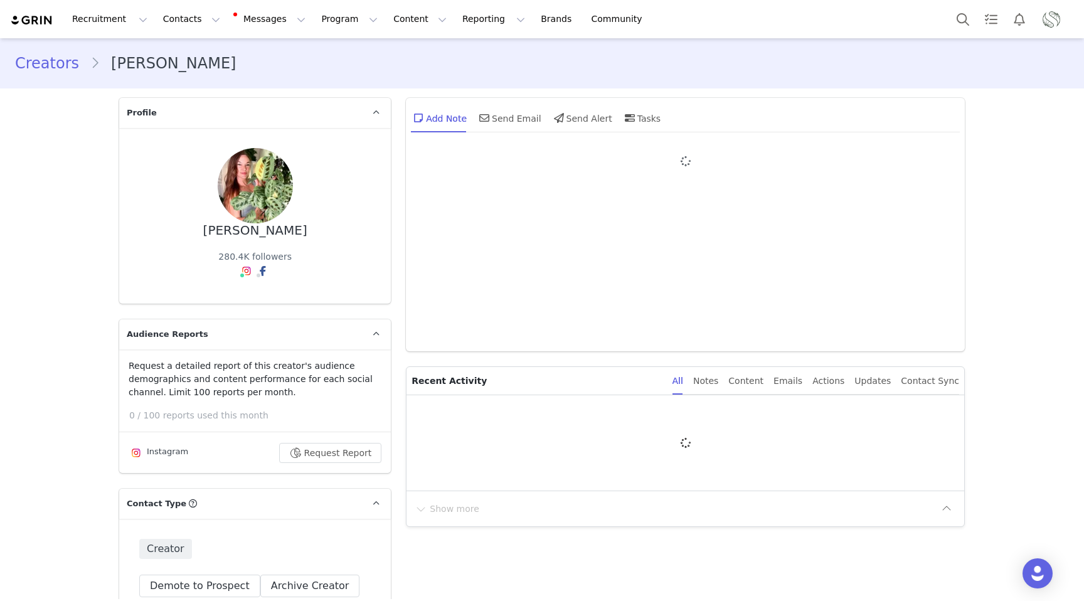
type input "+1 ([GEOGRAPHIC_DATA])"
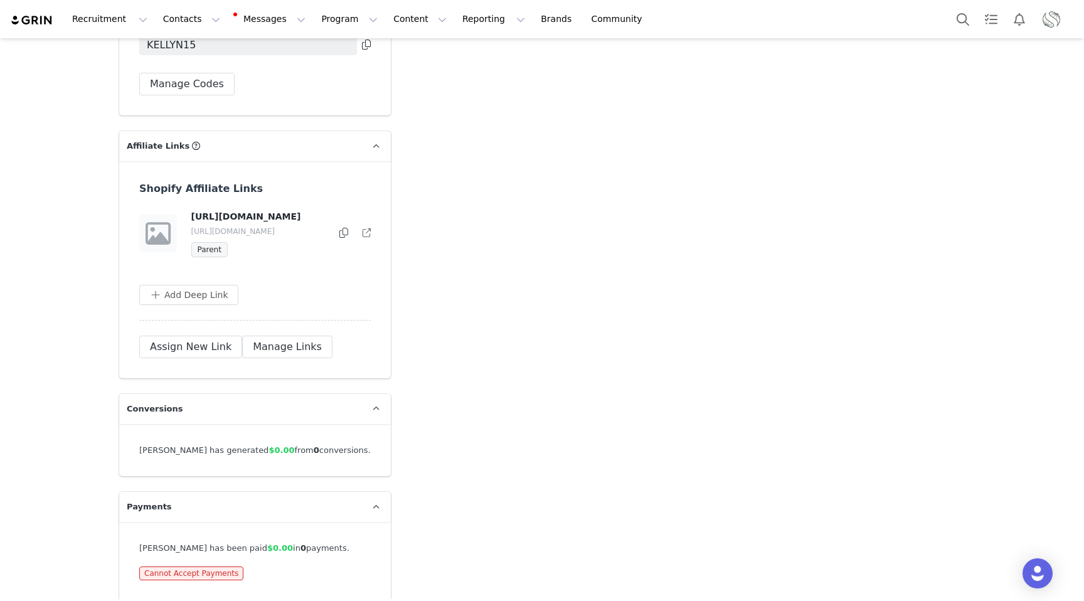
scroll to position [2461, 0]
